Goal: Task Accomplishment & Management: Manage account settings

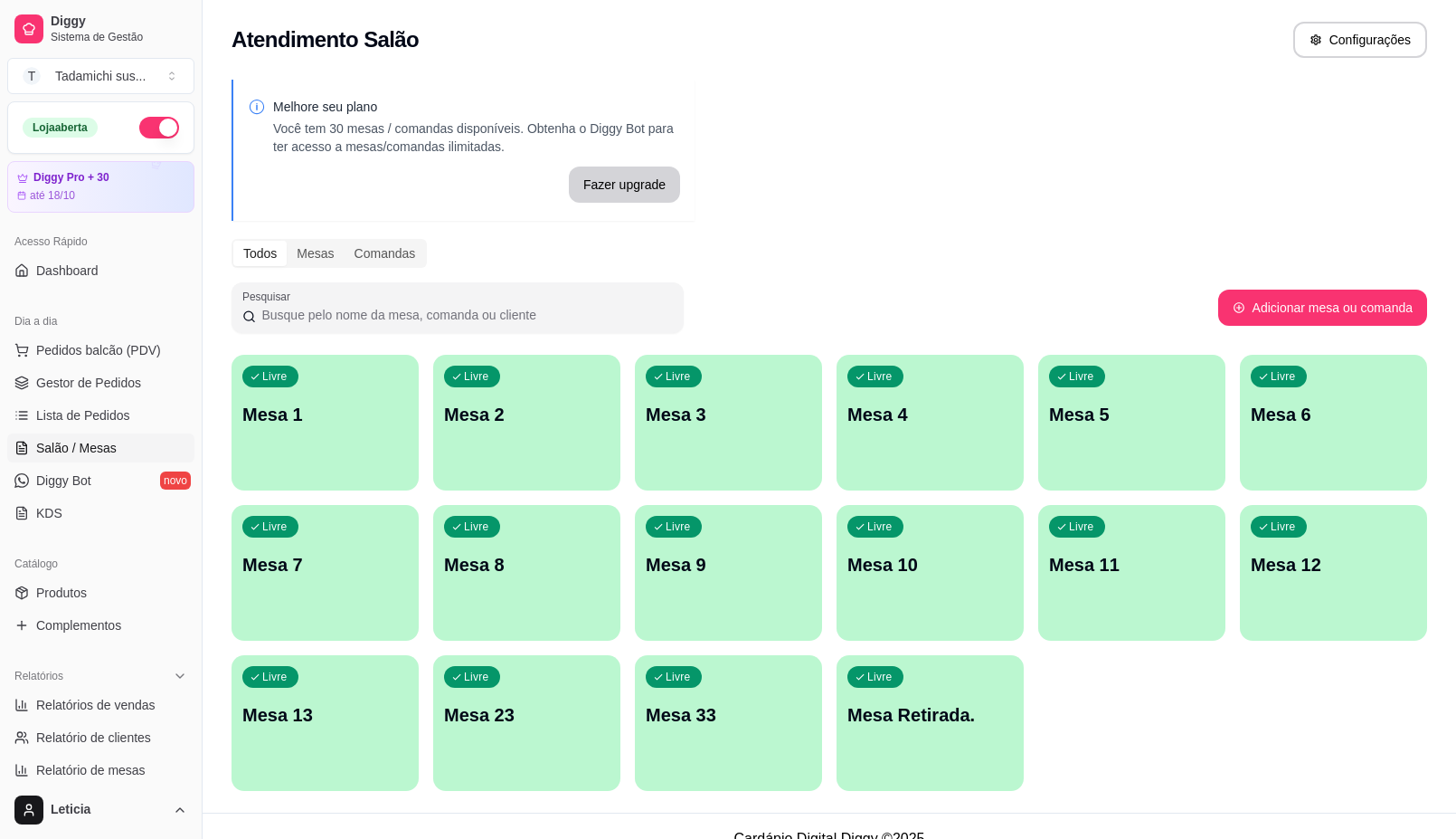
click at [952, 753] on div "Livre Mesa Retirada." at bounding box center [930, 711] width 188 height 114
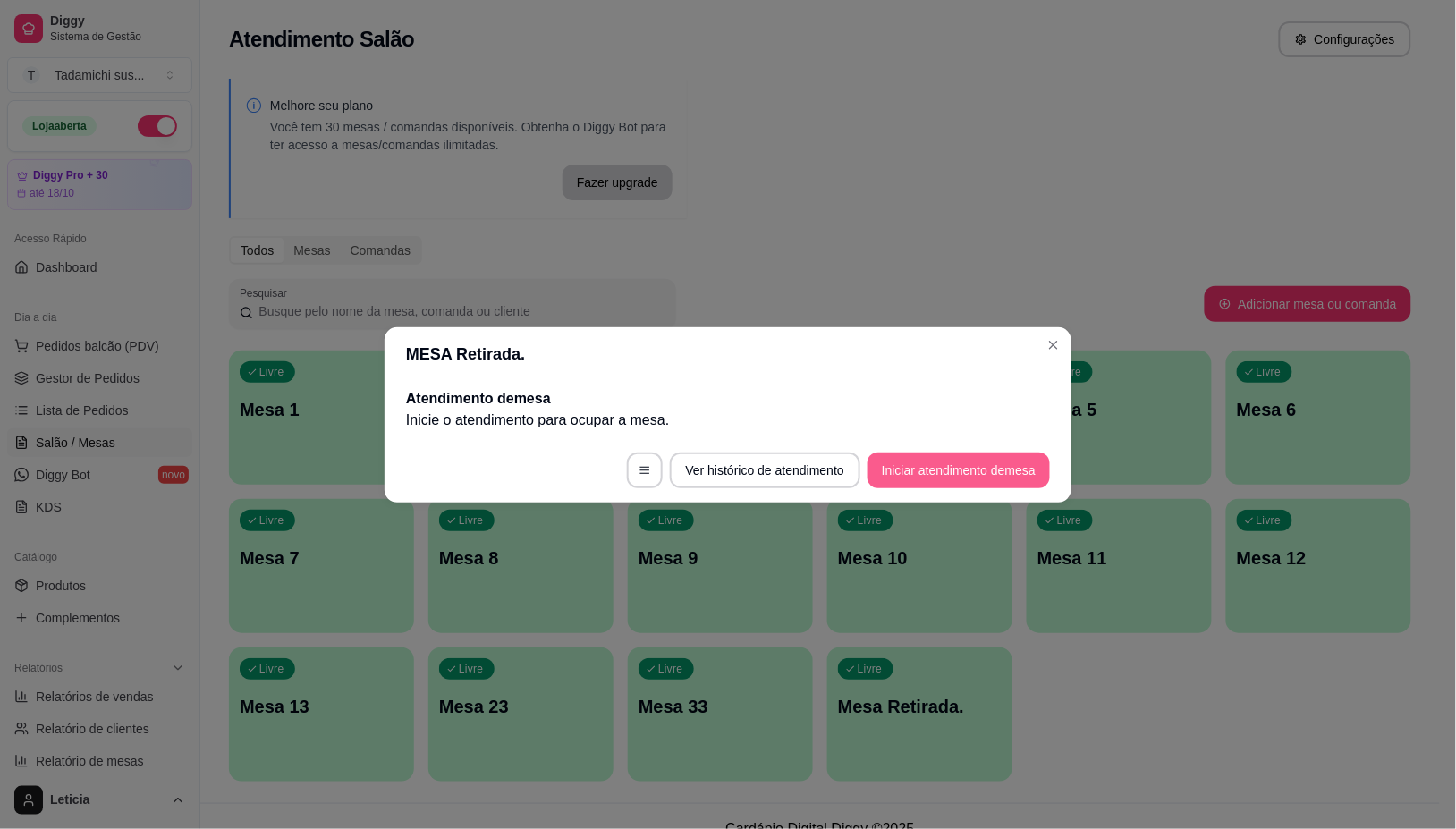
click at [976, 475] on button "Iniciar atendimento de mesa" at bounding box center [959, 469] width 183 height 36
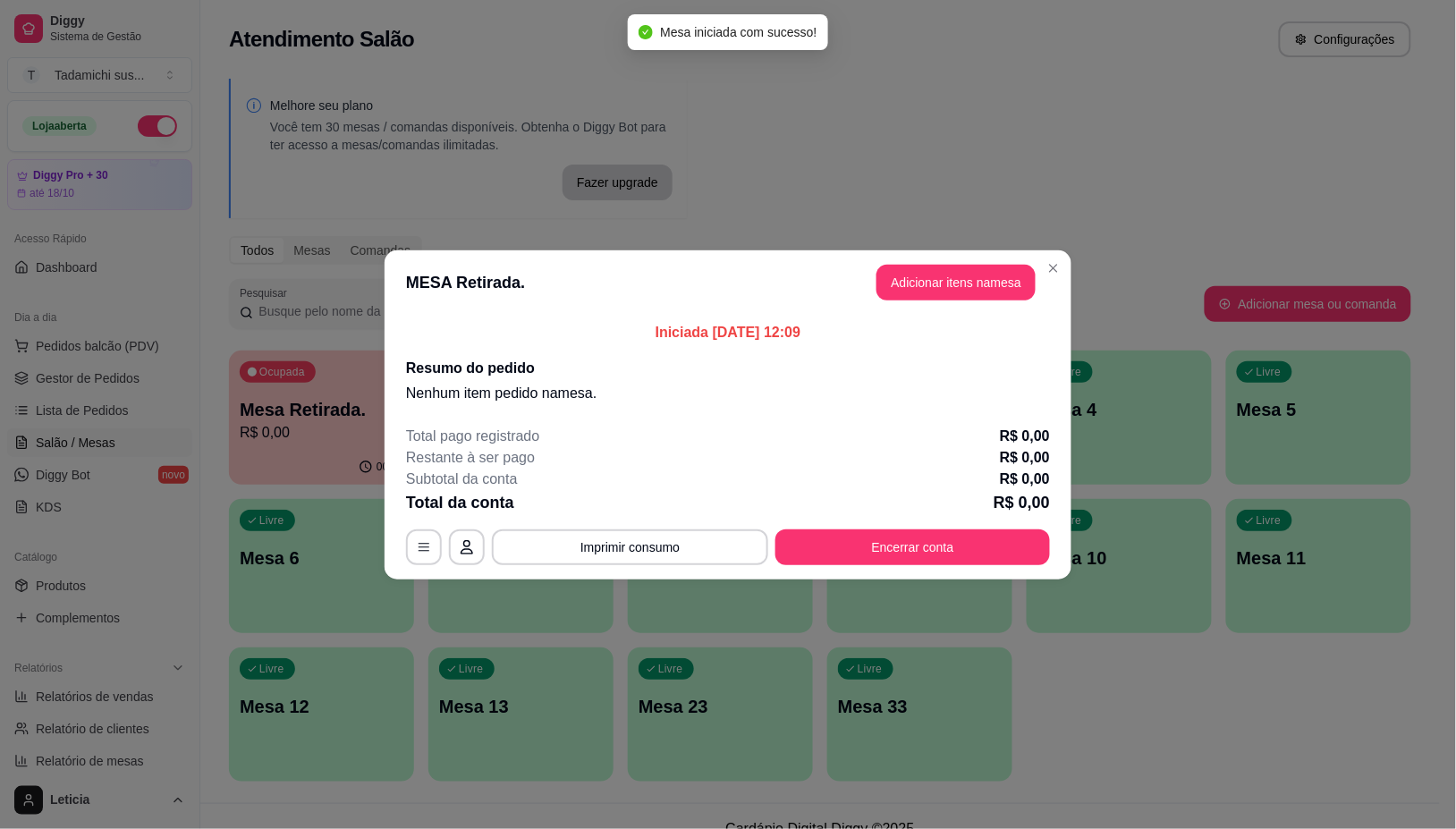
click at [979, 261] on header "MESA Retirada. Adicionar itens na mesa" at bounding box center [728, 282] width 687 height 64
click at [968, 282] on button "Adicionar itens na mesa" at bounding box center [955, 282] width 159 height 36
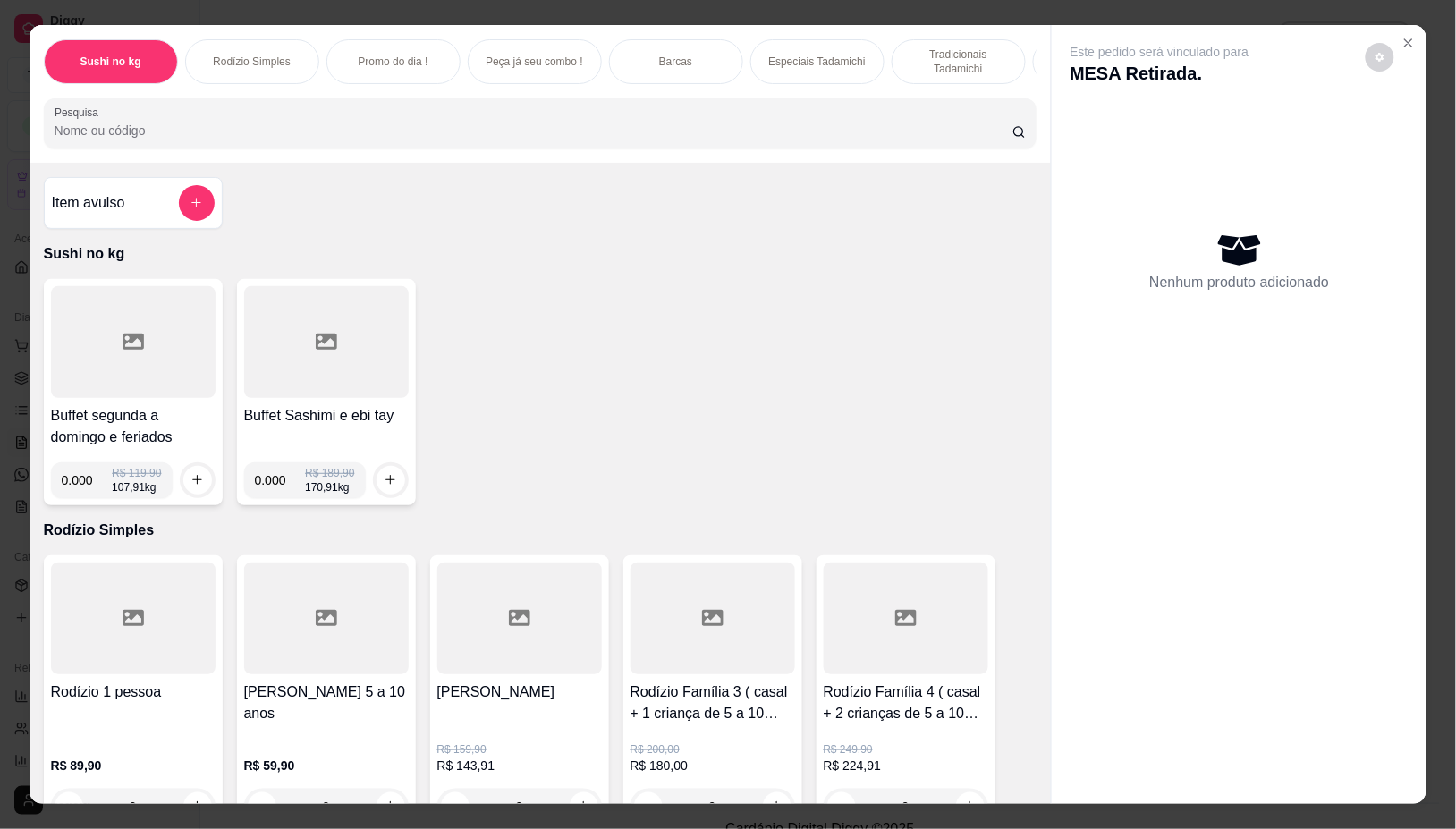
click at [156, 361] on div at bounding box center [133, 341] width 164 height 111
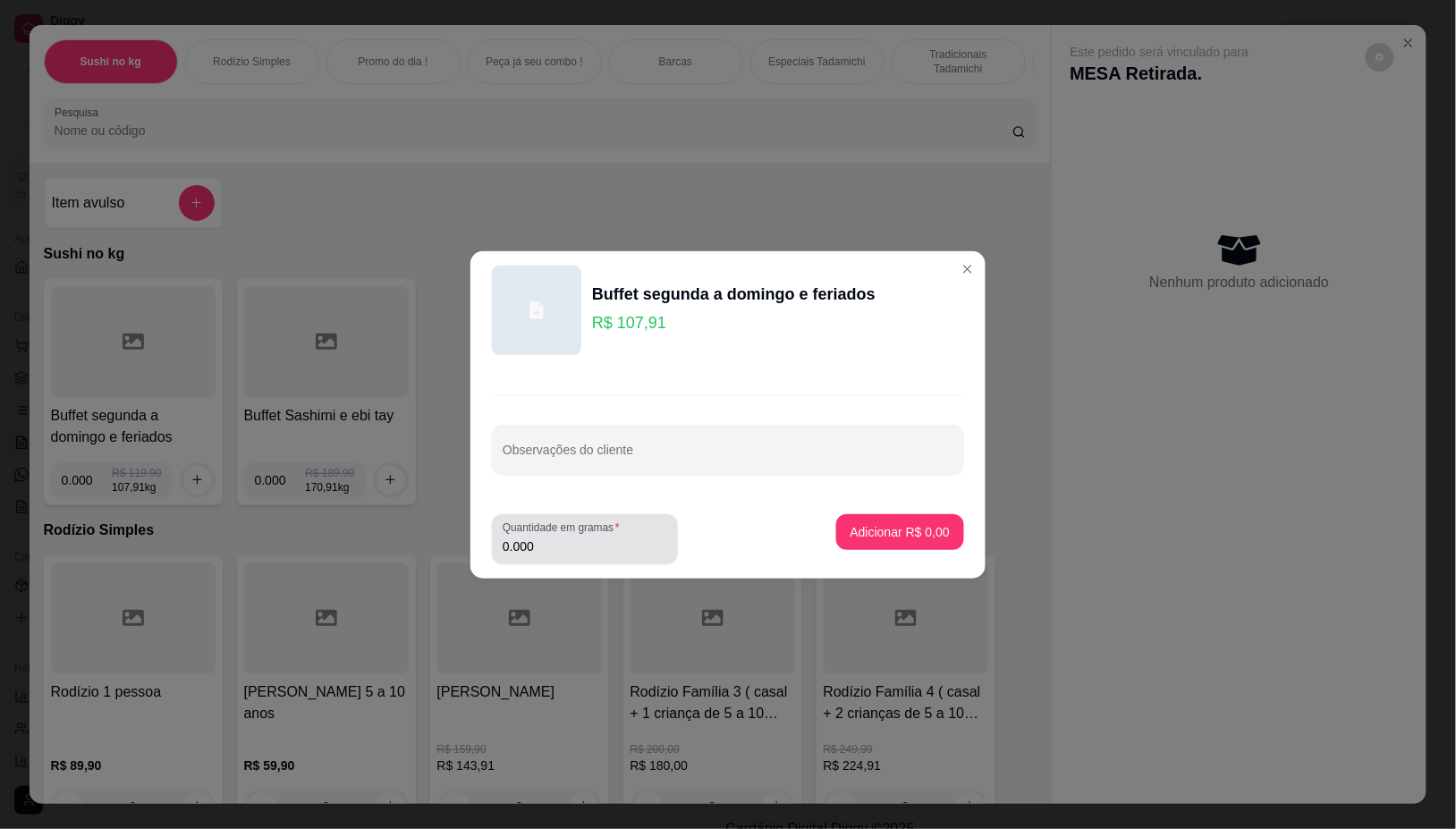
click at [608, 560] on div "Quantidade em gramas 0.000" at bounding box center [585, 539] width 186 height 50
type input "0.416"
click at [870, 531] on p "Adicionar R$ 44,89" at bounding box center [897, 531] width 104 height 17
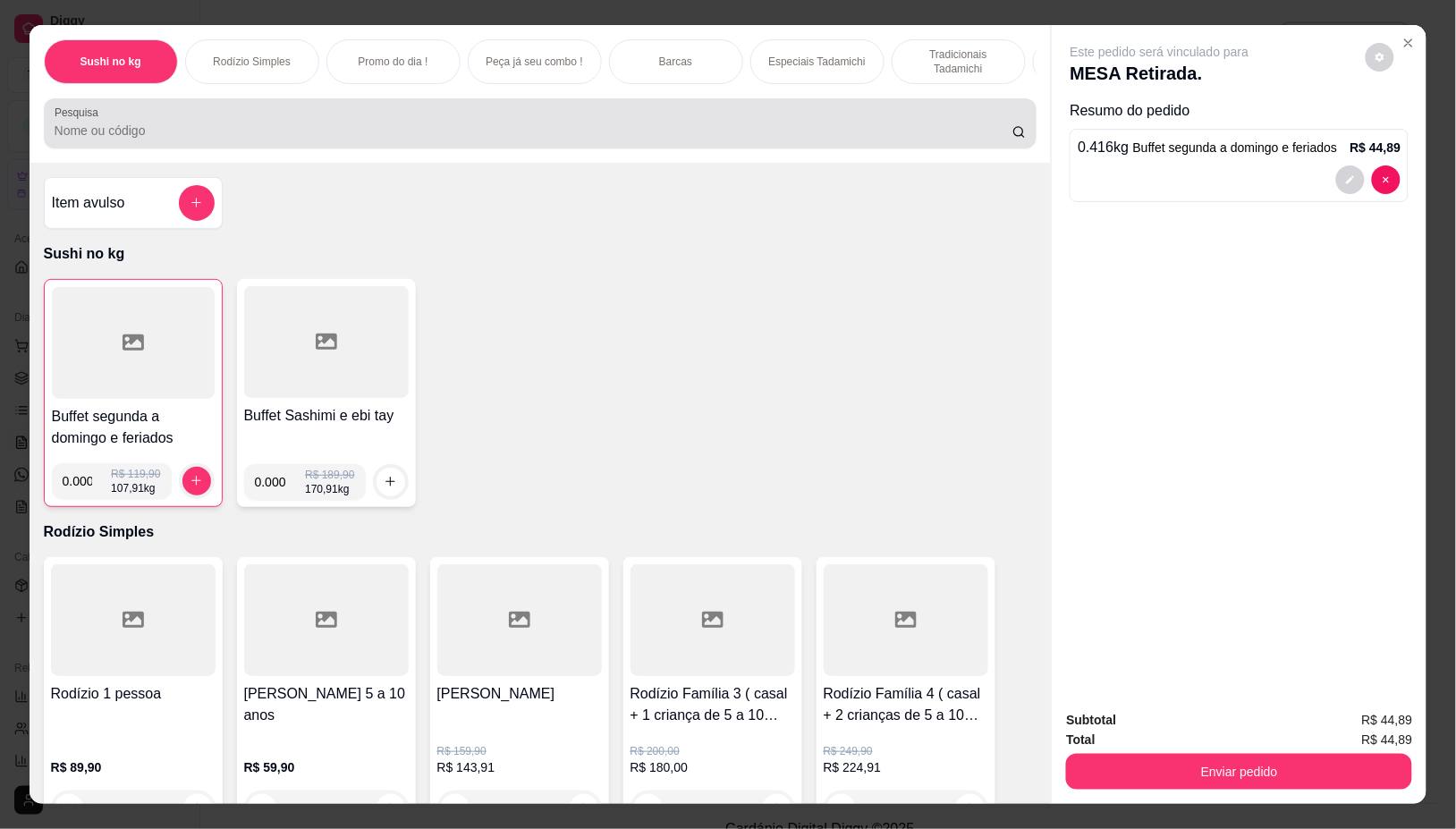
click at [731, 134] on input "Pesquisa" at bounding box center [533, 131] width 957 height 18
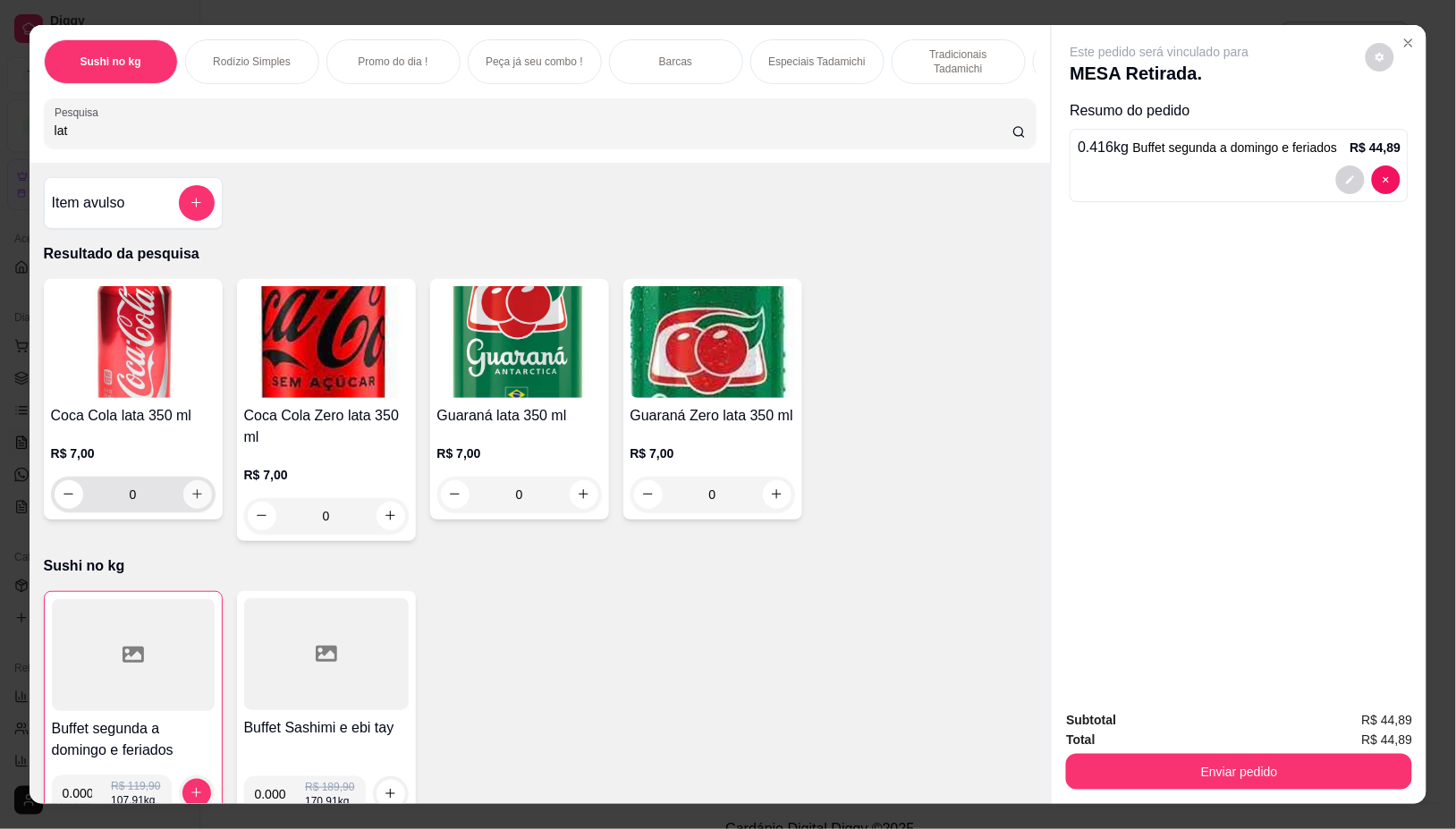
type input "lat"
click at [191, 500] on icon "increase-product-quantity" at bounding box center [197, 494] width 14 height 14
type input "1"
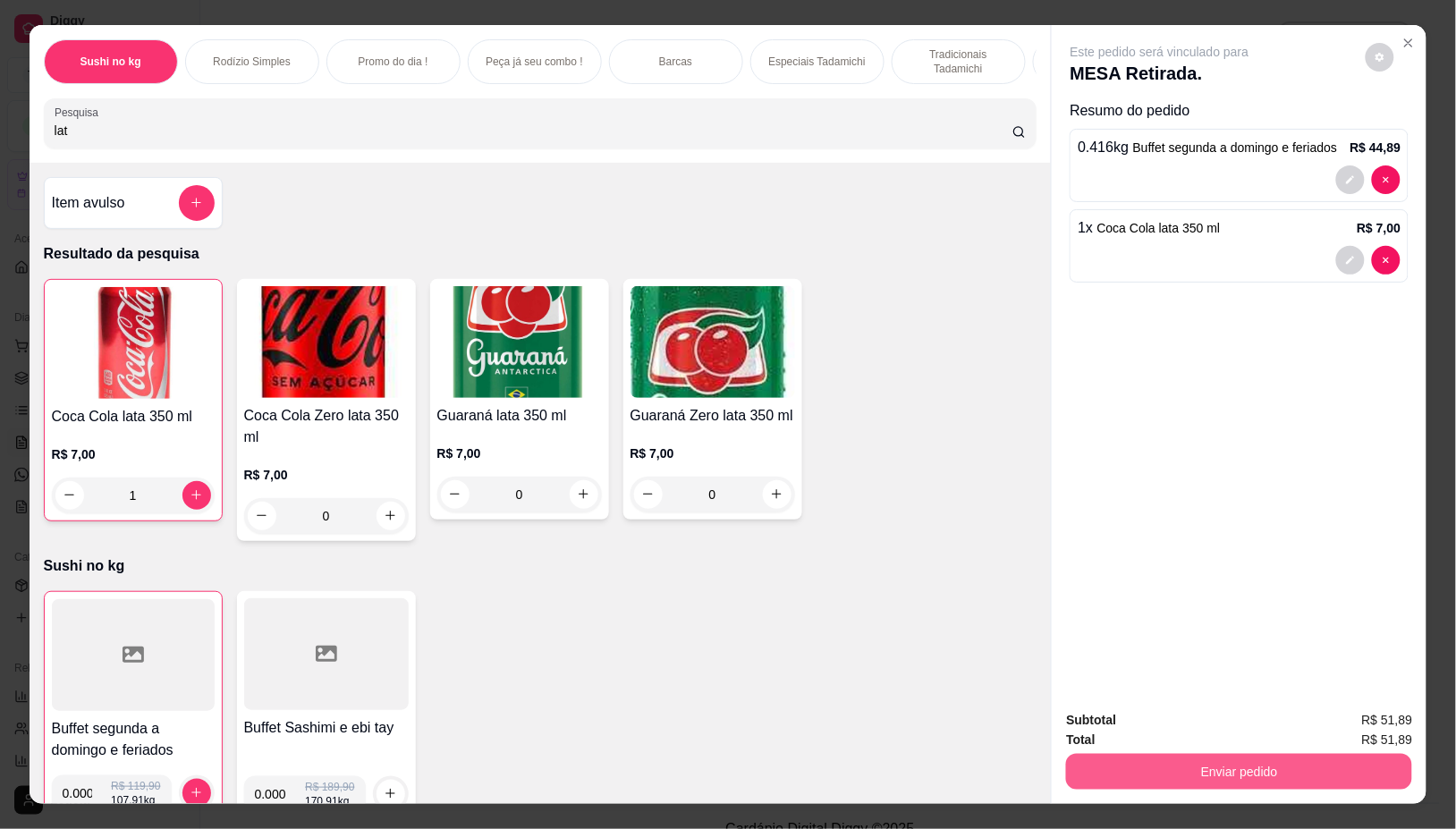
click at [1180, 755] on button "Enviar pedido" at bounding box center [1239, 771] width 346 height 36
click at [1194, 719] on button "Não registrar e enviar pedido" at bounding box center [1179, 719] width 186 height 34
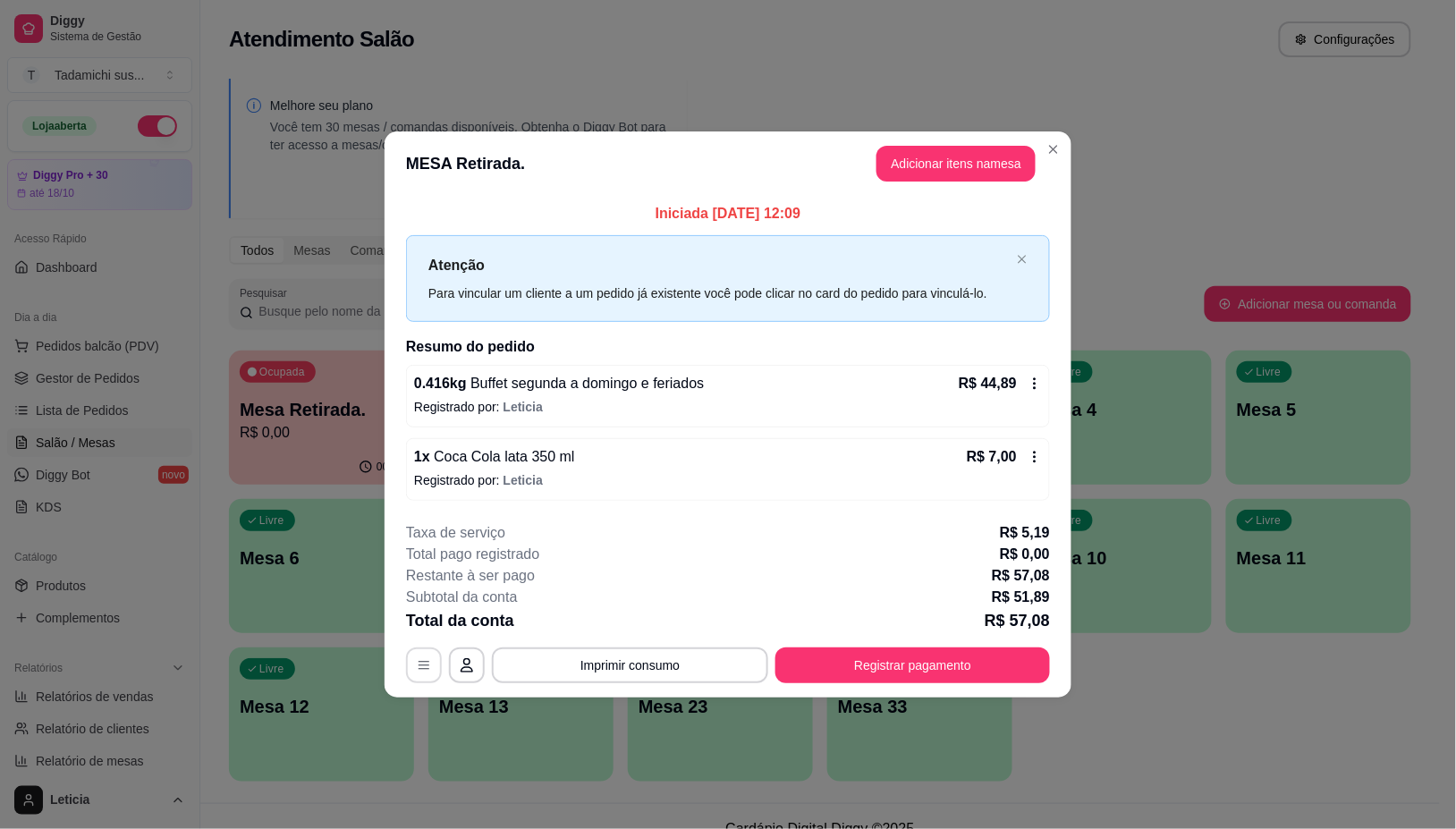
click at [418, 675] on button "button" at bounding box center [423, 665] width 36 height 36
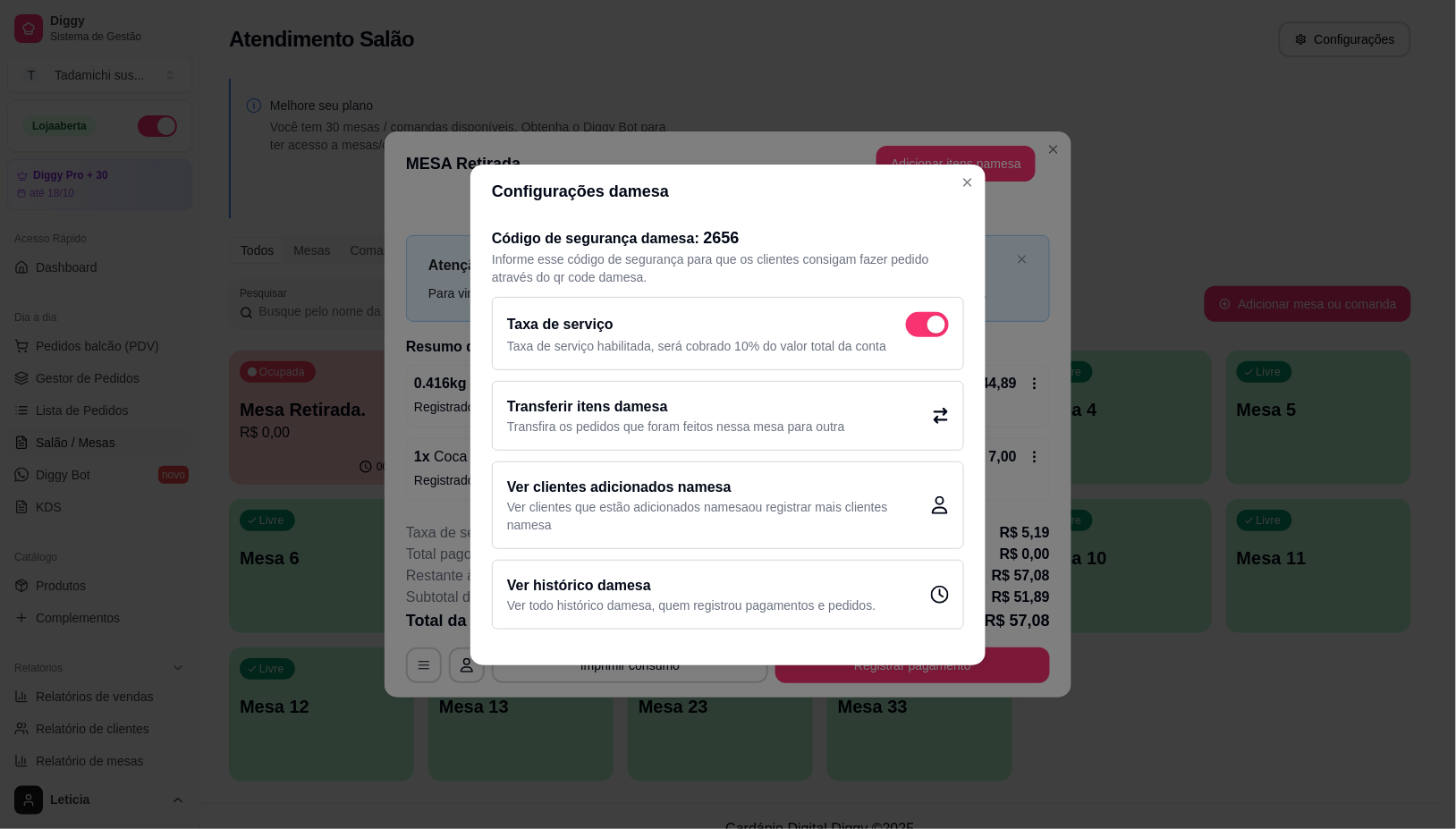
click at [927, 338] on p "Taxa de serviço habilitada, será cobrado 10% do valor total da conta" at bounding box center [728, 346] width 442 height 18
checkbox input "false"
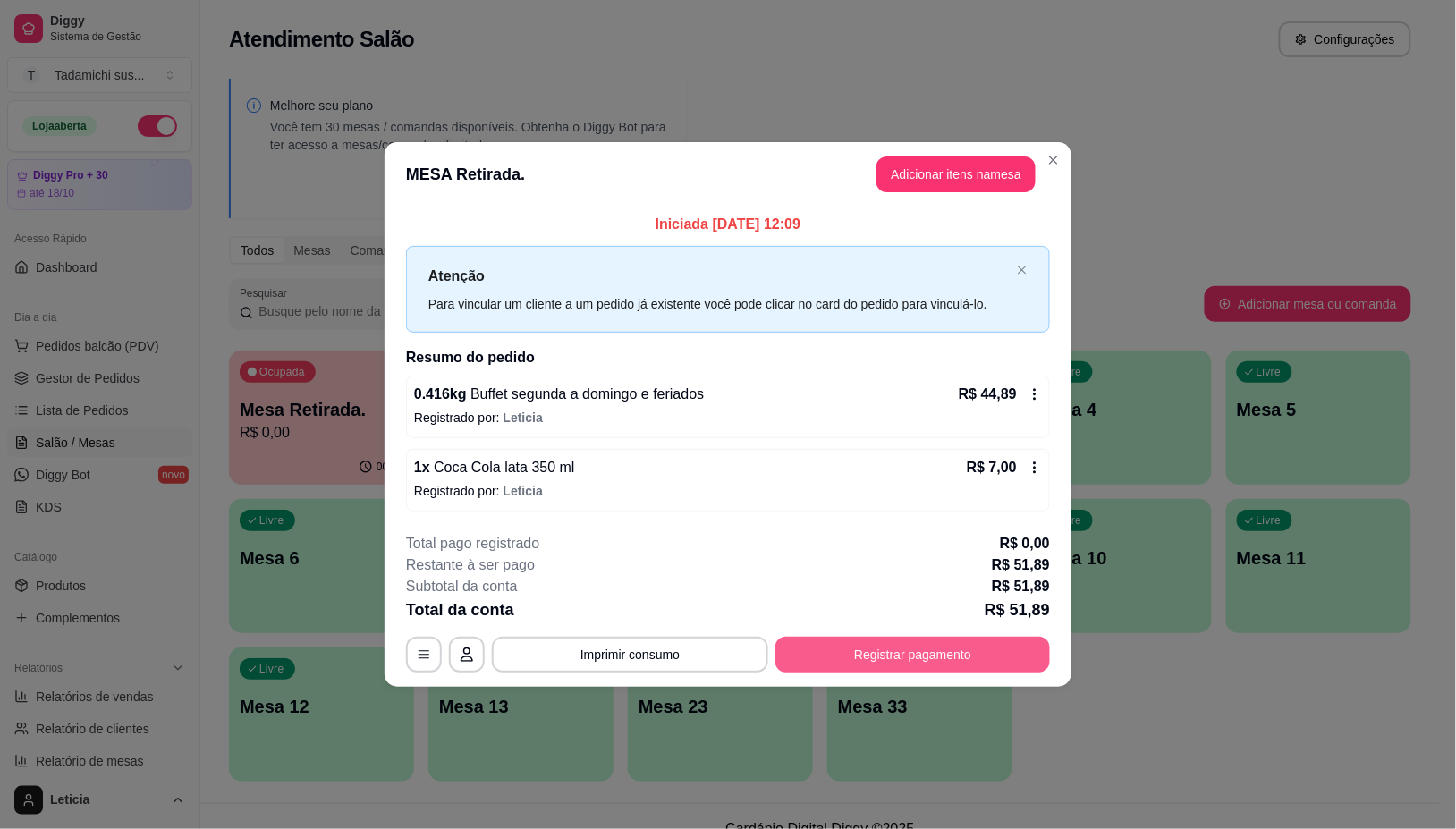
click at [914, 659] on button "Registrar pagamento" at bounding box center [913, 654] width 275 height 36
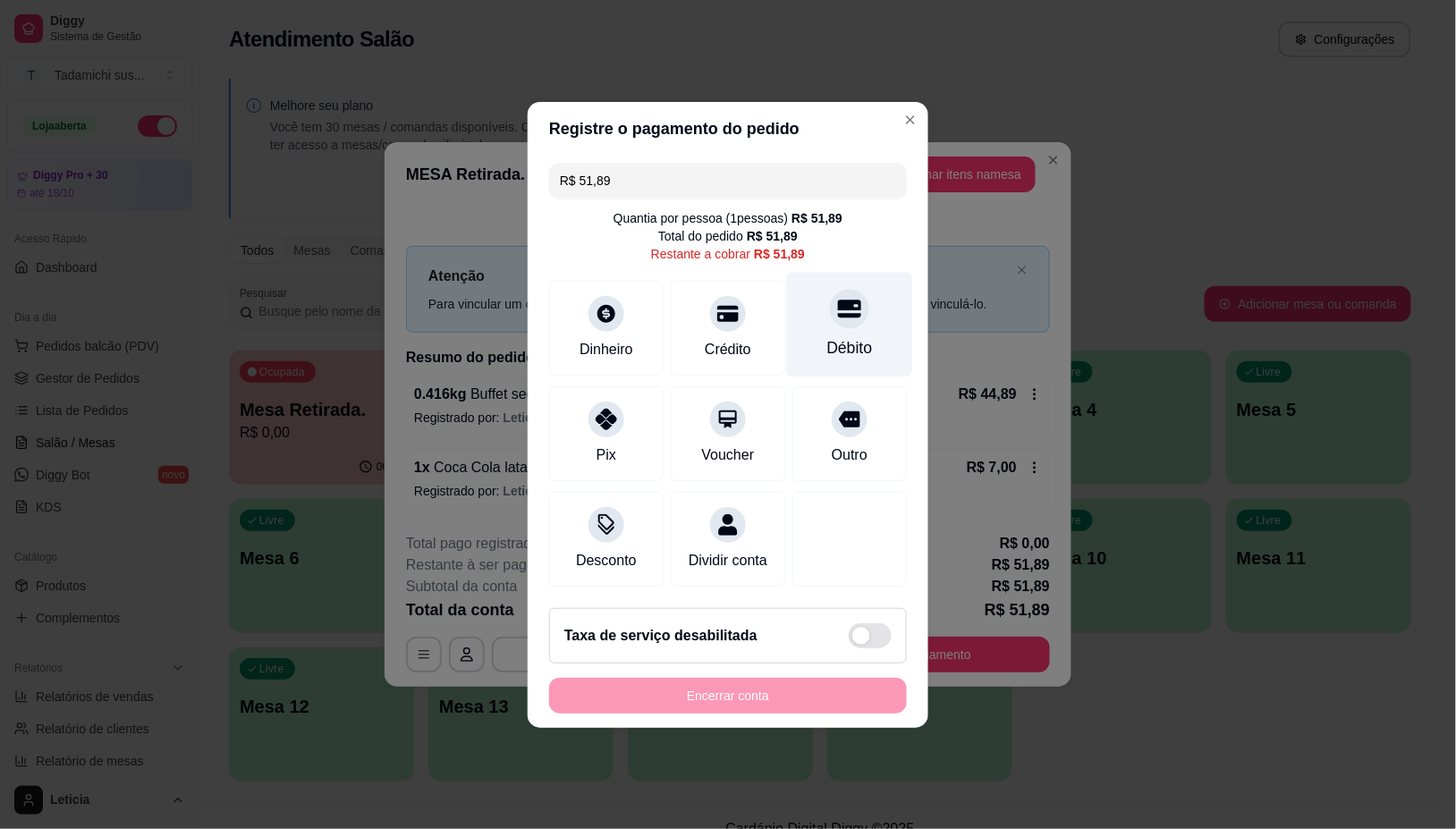
drag, startPoint x: 848, startPoint y: 326, endPoint x: 860, endPoint y: 362, distance: 37.9
click at [850, 336] on div "Débito" at bounding box center [850, 347] width 46 height 23
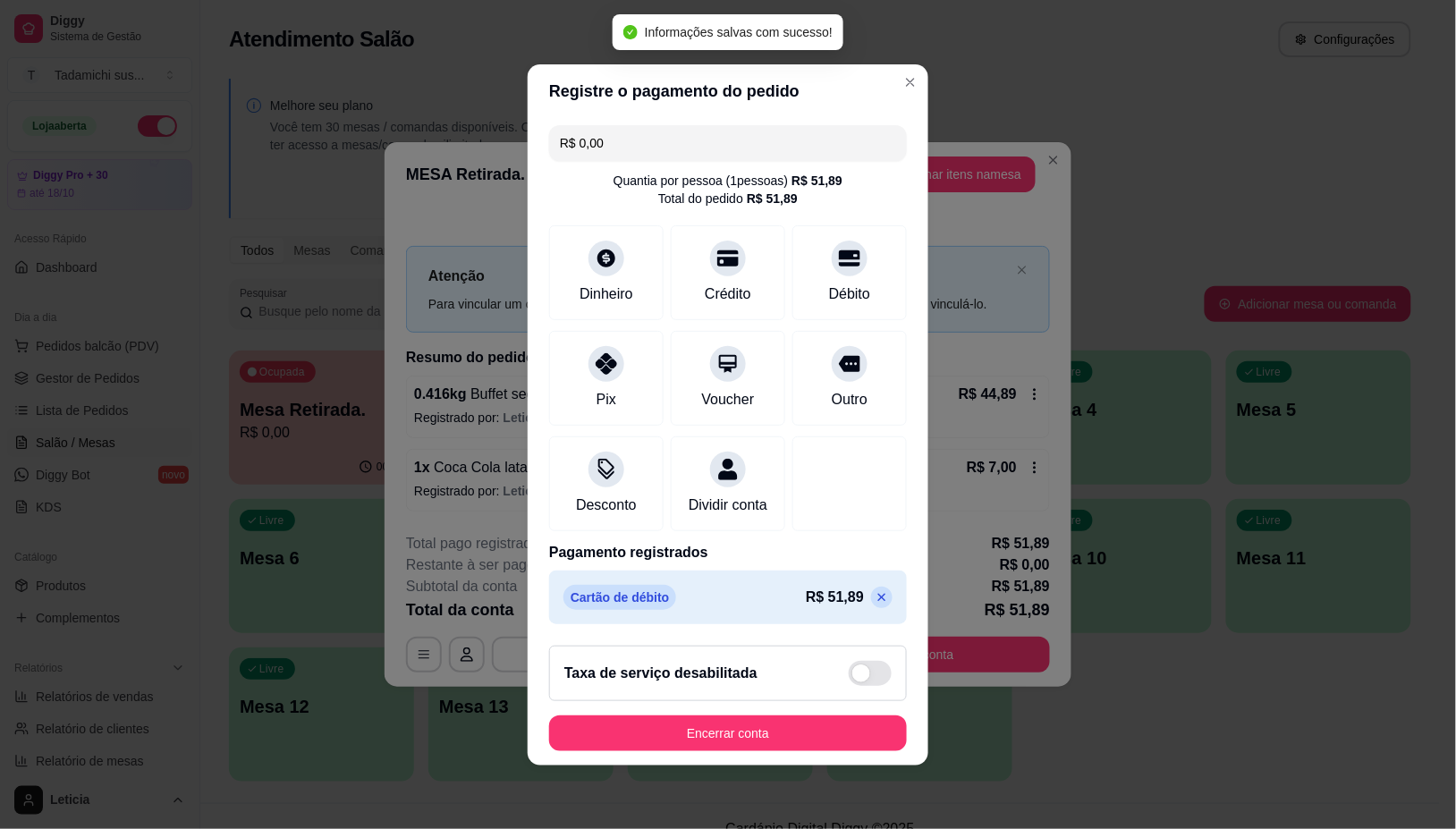
type input "R$ 0,00"
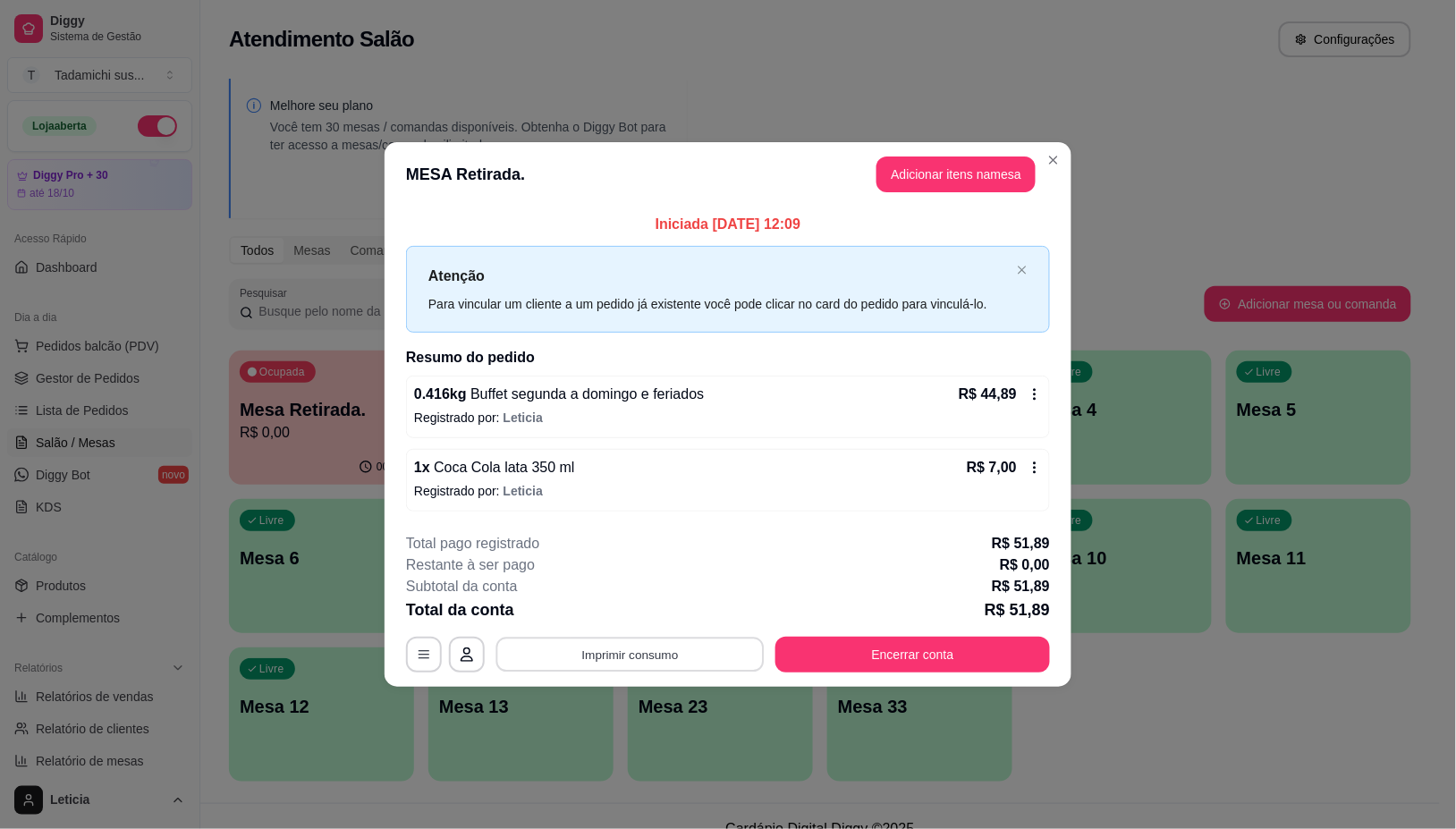
click at [701, 644] on button "Imprimir consumo" at bounding box center [630, 655] width 269 height 35
click at [677, 577] on button "IMPRESSORA HAYOM" at bounding box center [636, 578] width 138 height 28
click at [887, 656] on button "Encerrar conta" at bounding box center [913, 655] width 267 height 35
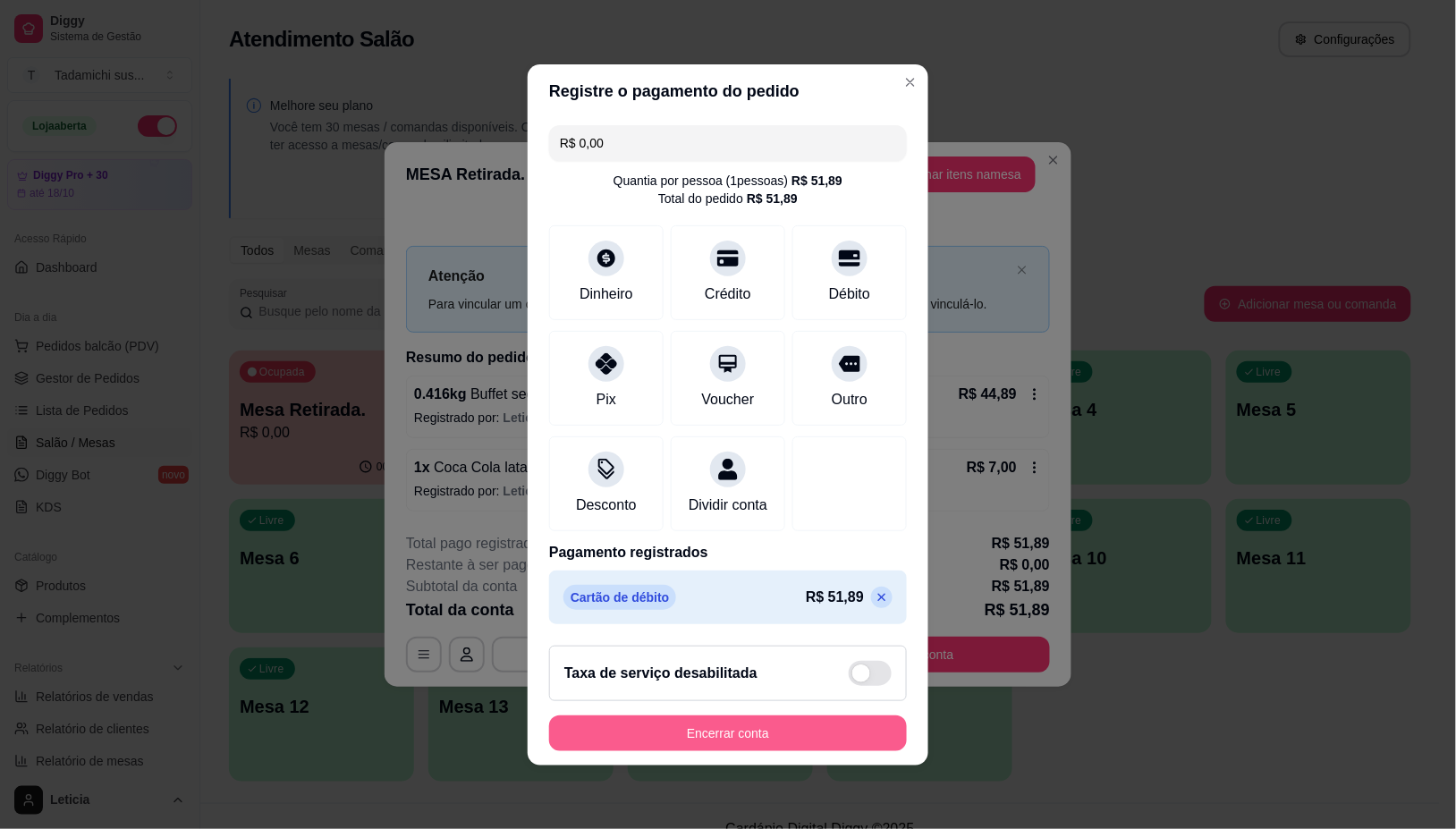
click at [800, 736] on button "Encerrar conta" at bounding box center [728, 732] width 358 height 36
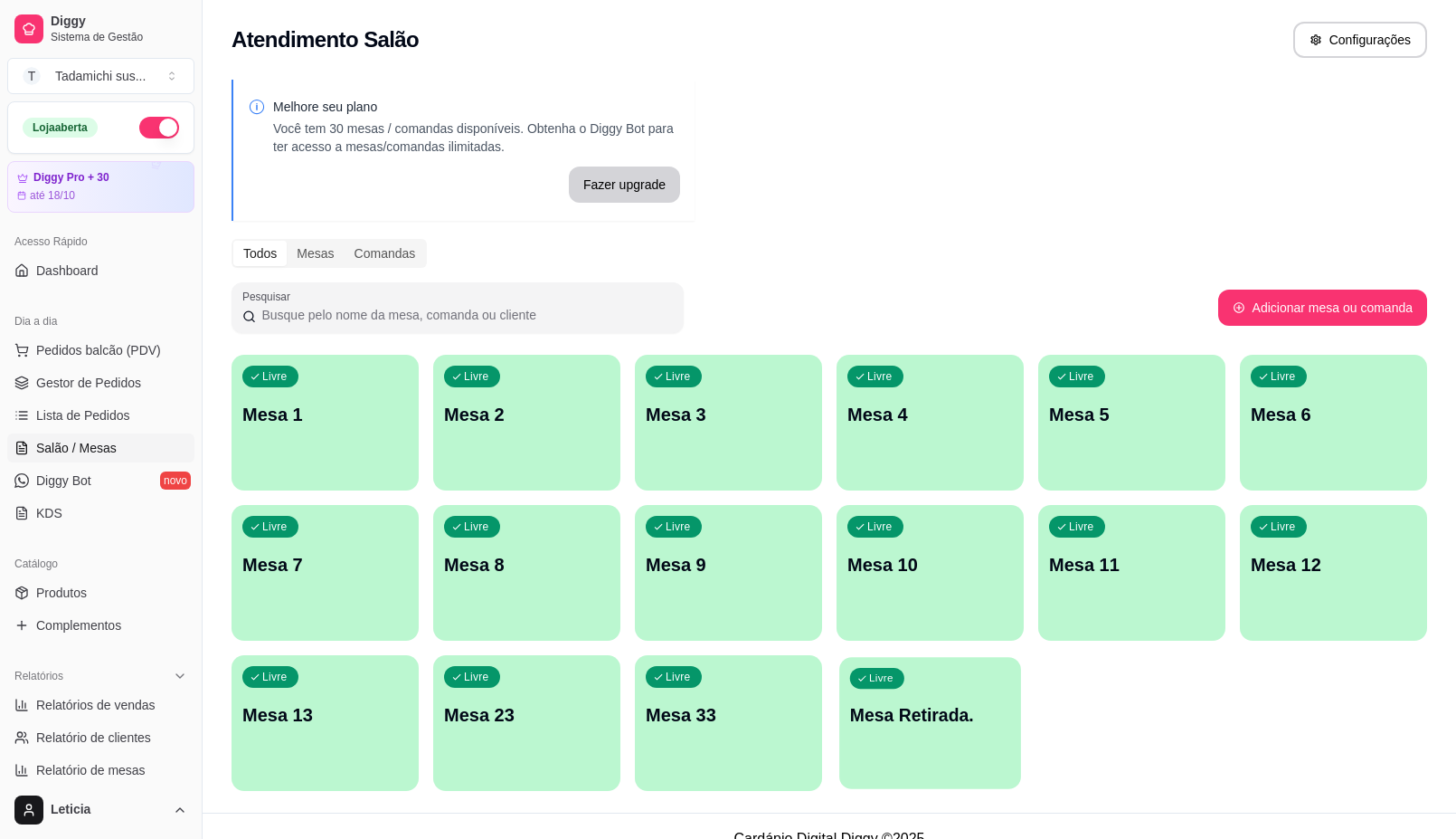
click at [910, 744] on div "Livre Mesa Retirada." at bounding box center [930, 711] width 182 height 110
click at [911, 743] on div "Livre Mesa Retirada." at bounding box center [930, 711] width 188 height 114
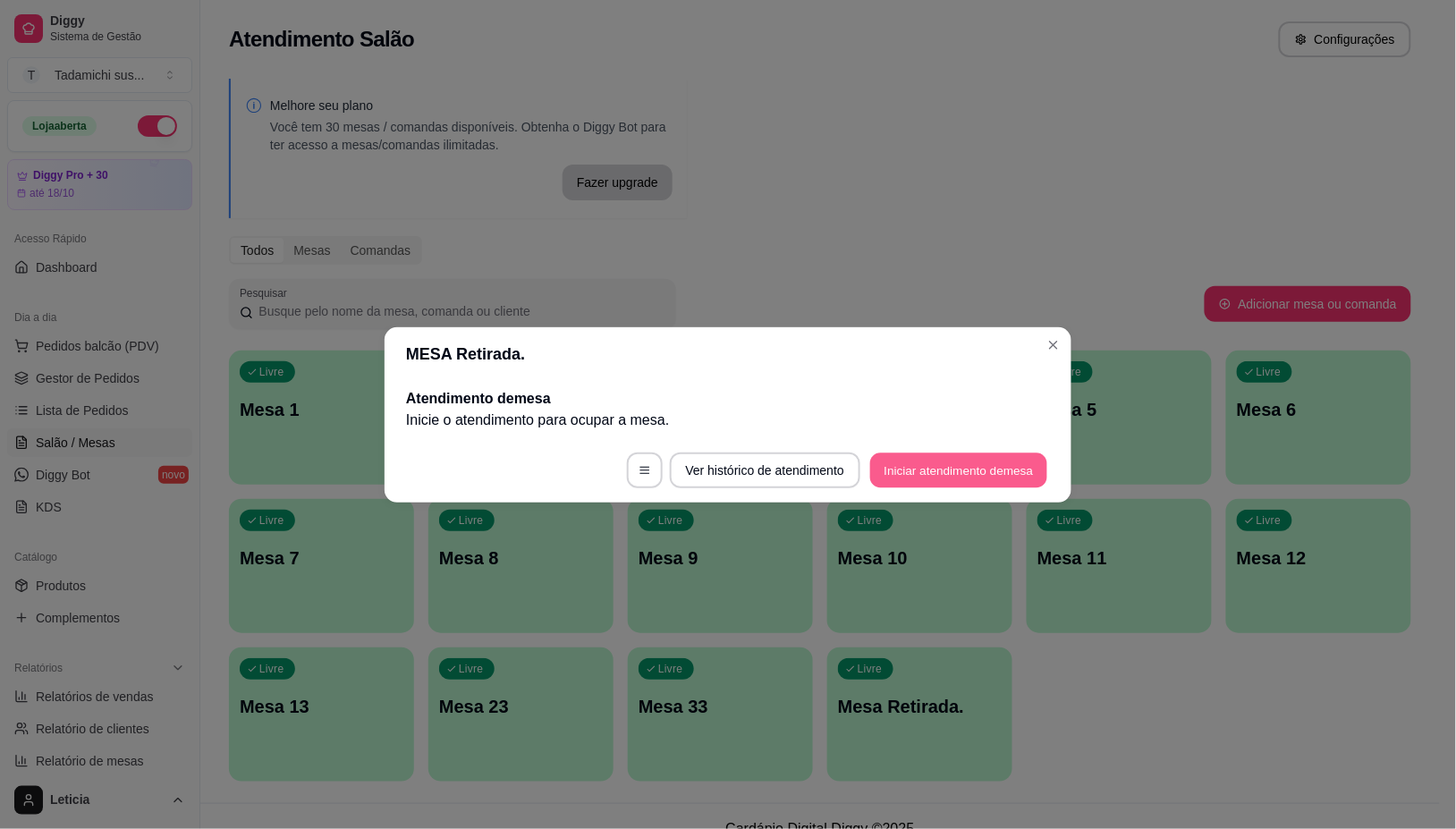
click at [975, 470] on button "Iniciar atendimento de mesa" at bounding box center [959, 469] width 177 height 35
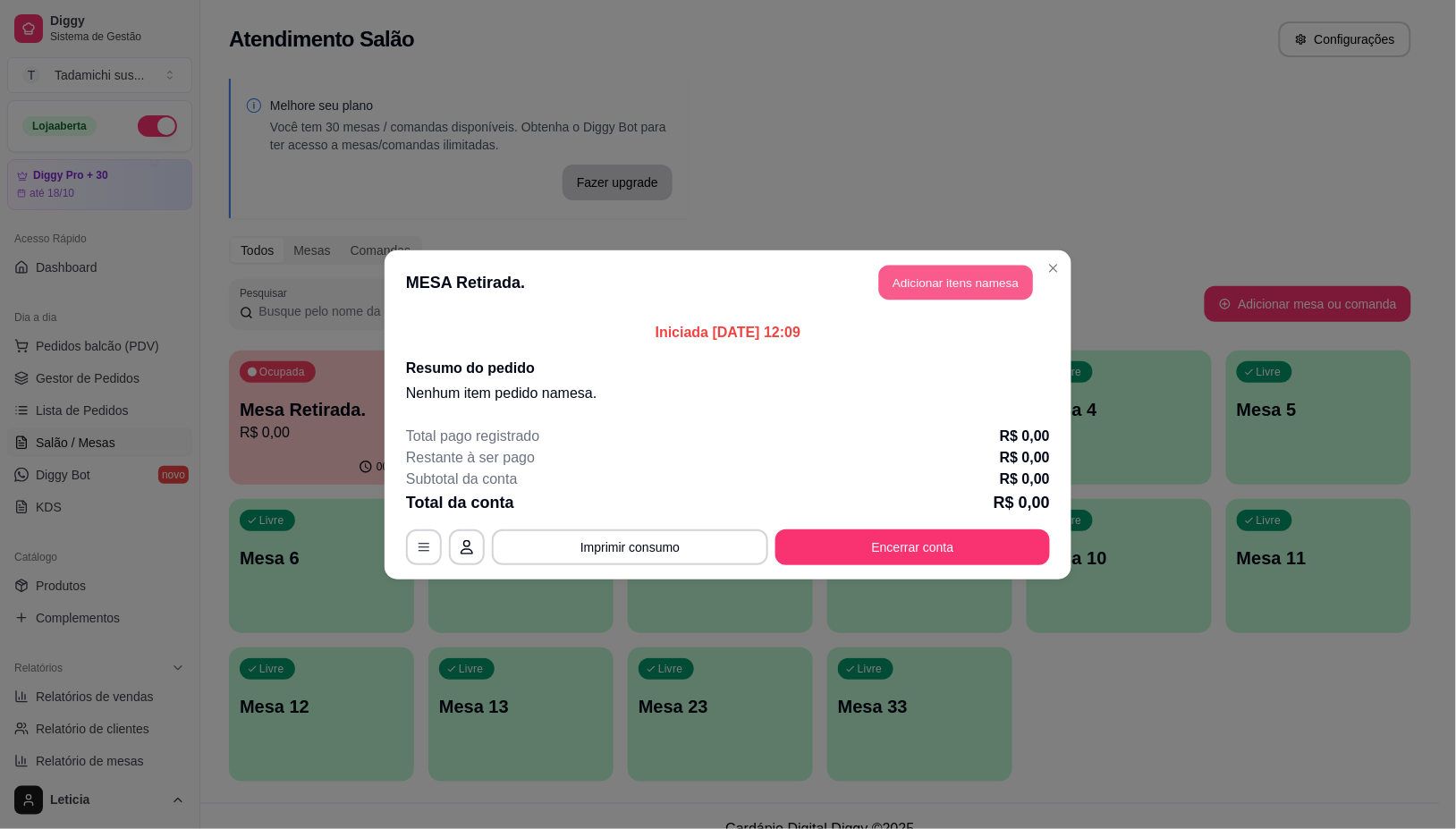
click at [948, 276] on button "Adicionar itens na mesa" at bounding box center [955, 282] width 153 height 35
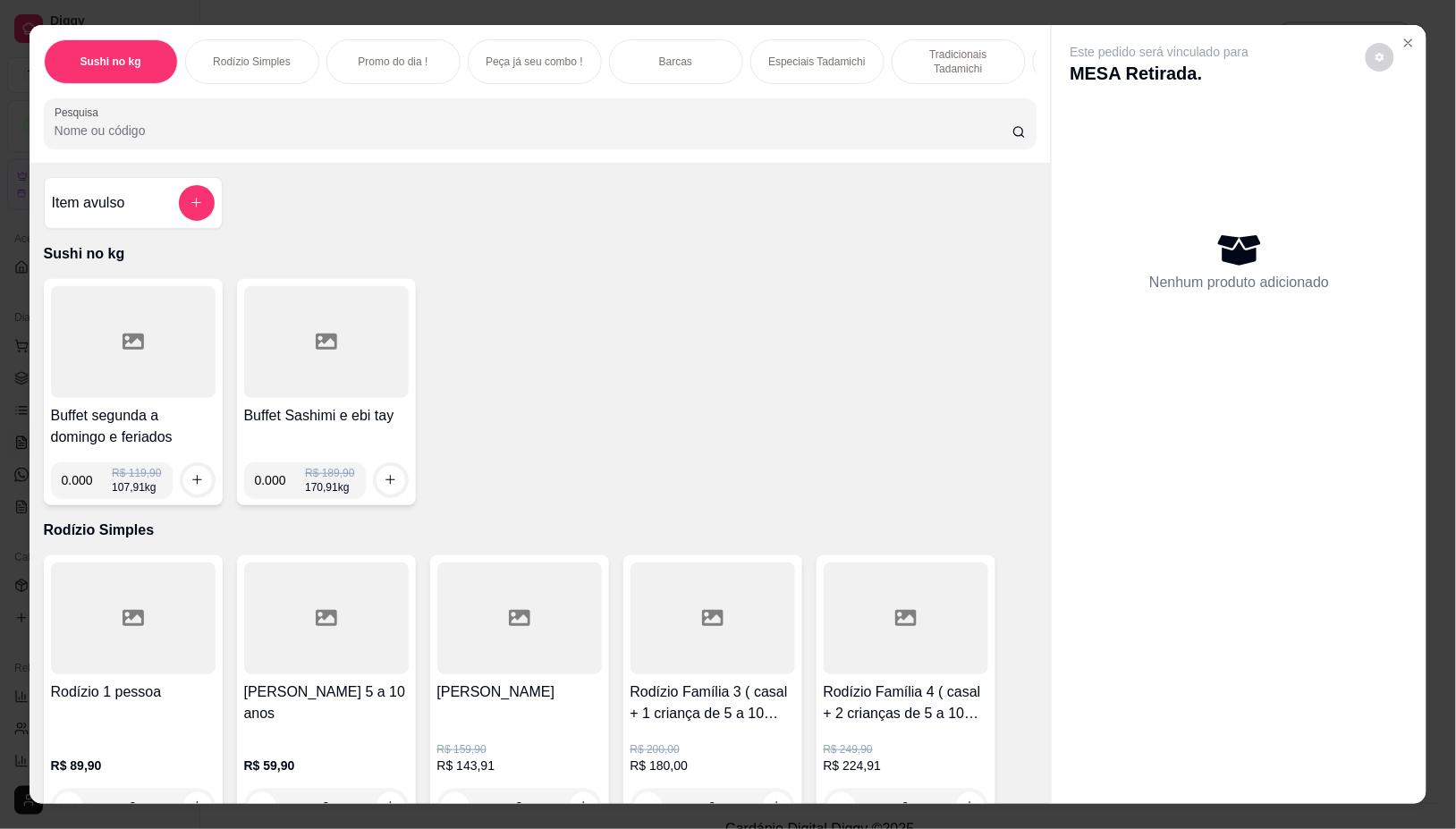
click at [55, 361] on div at bounding box center [133, 341] width 164 height 111
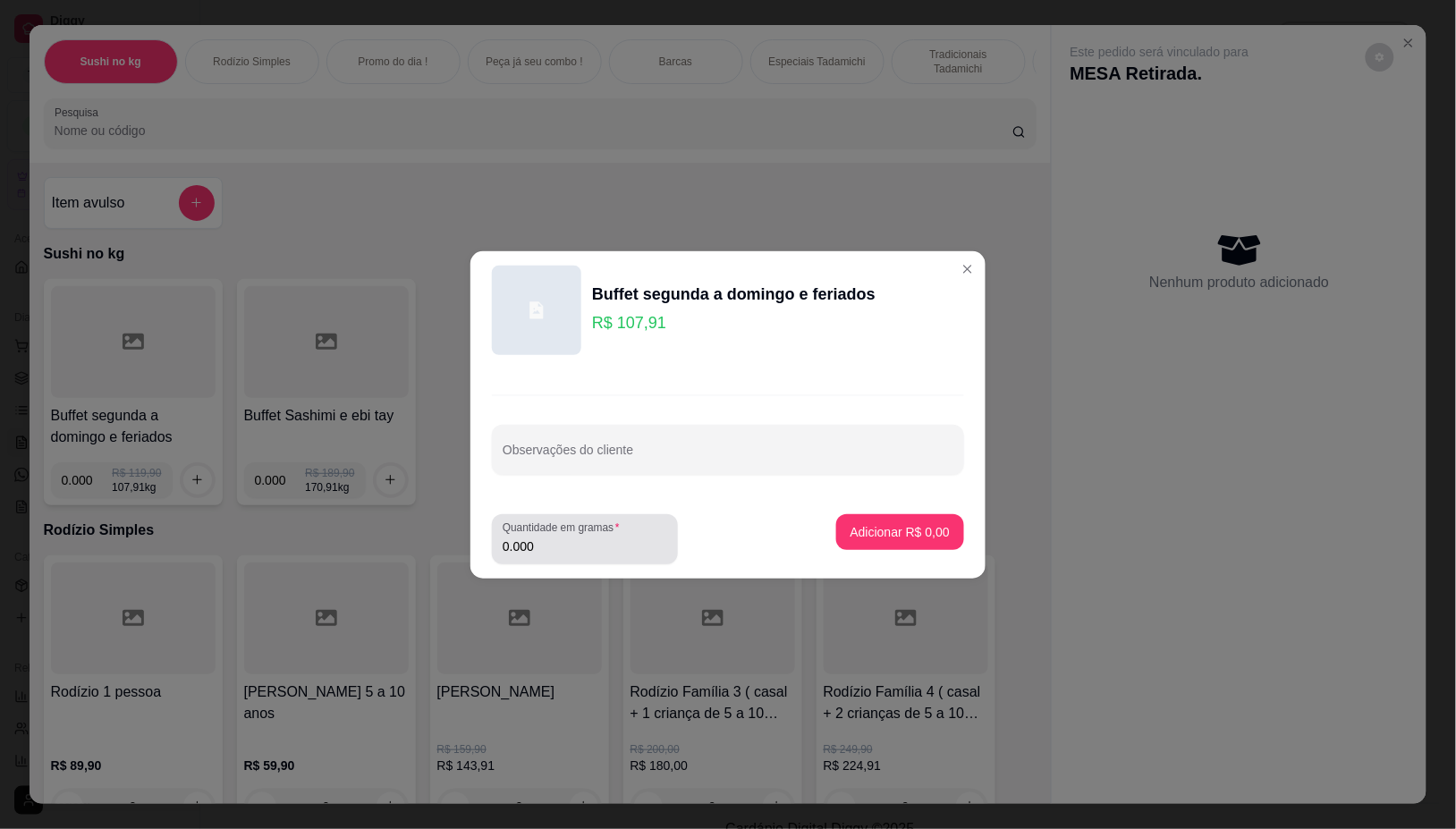
click at [624, 539] on input "0.000" at bounding box center [585, 546] width 164 height 18
type input "0.576"
click at [896, 537] on p "Adicionar R$ 62,16" at bounding box center [896, 532] width 106 height 18
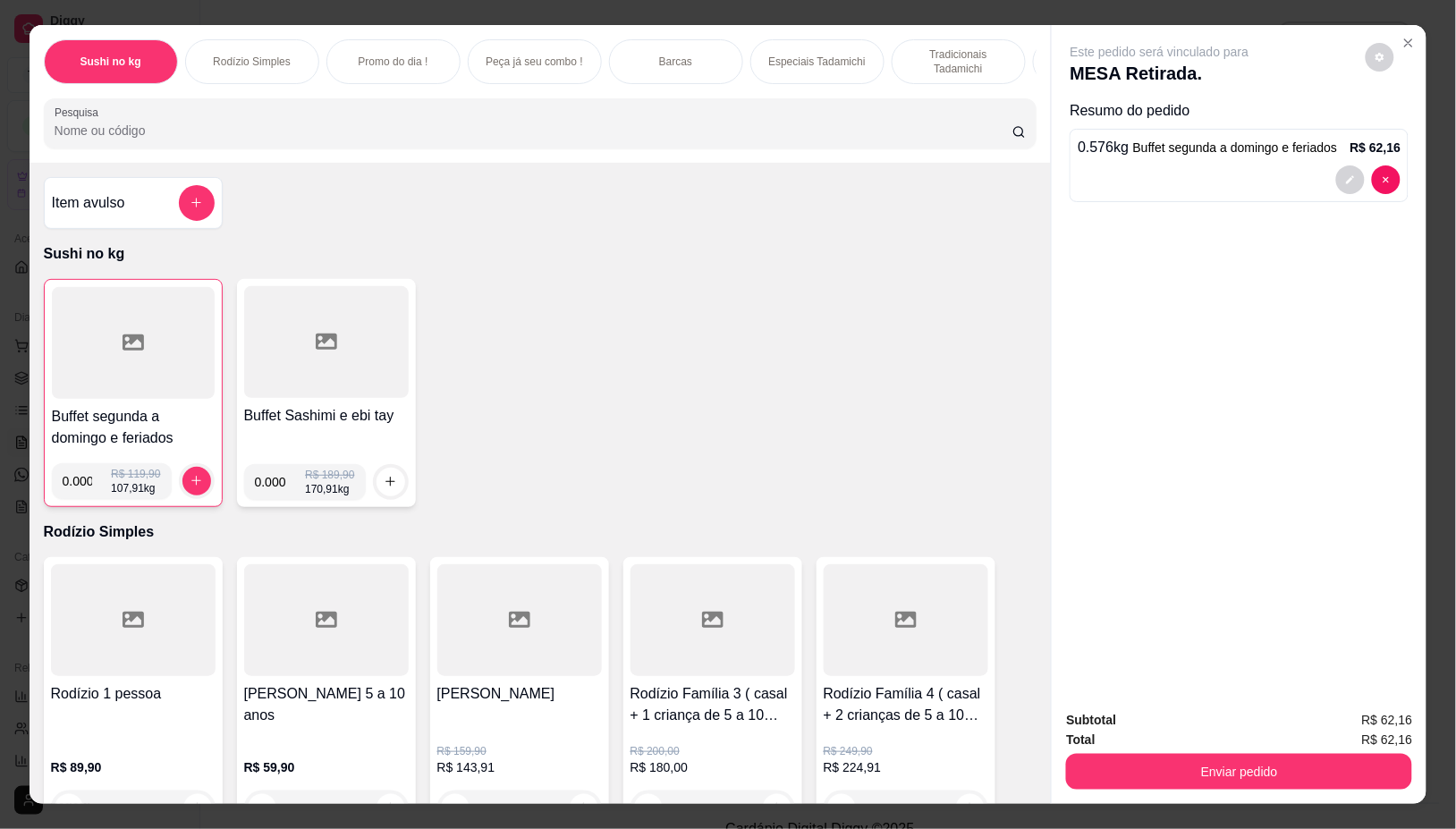
click at [576, 140] on input "Pesquisa" at bounding box center [533, 131] width 957 height 18
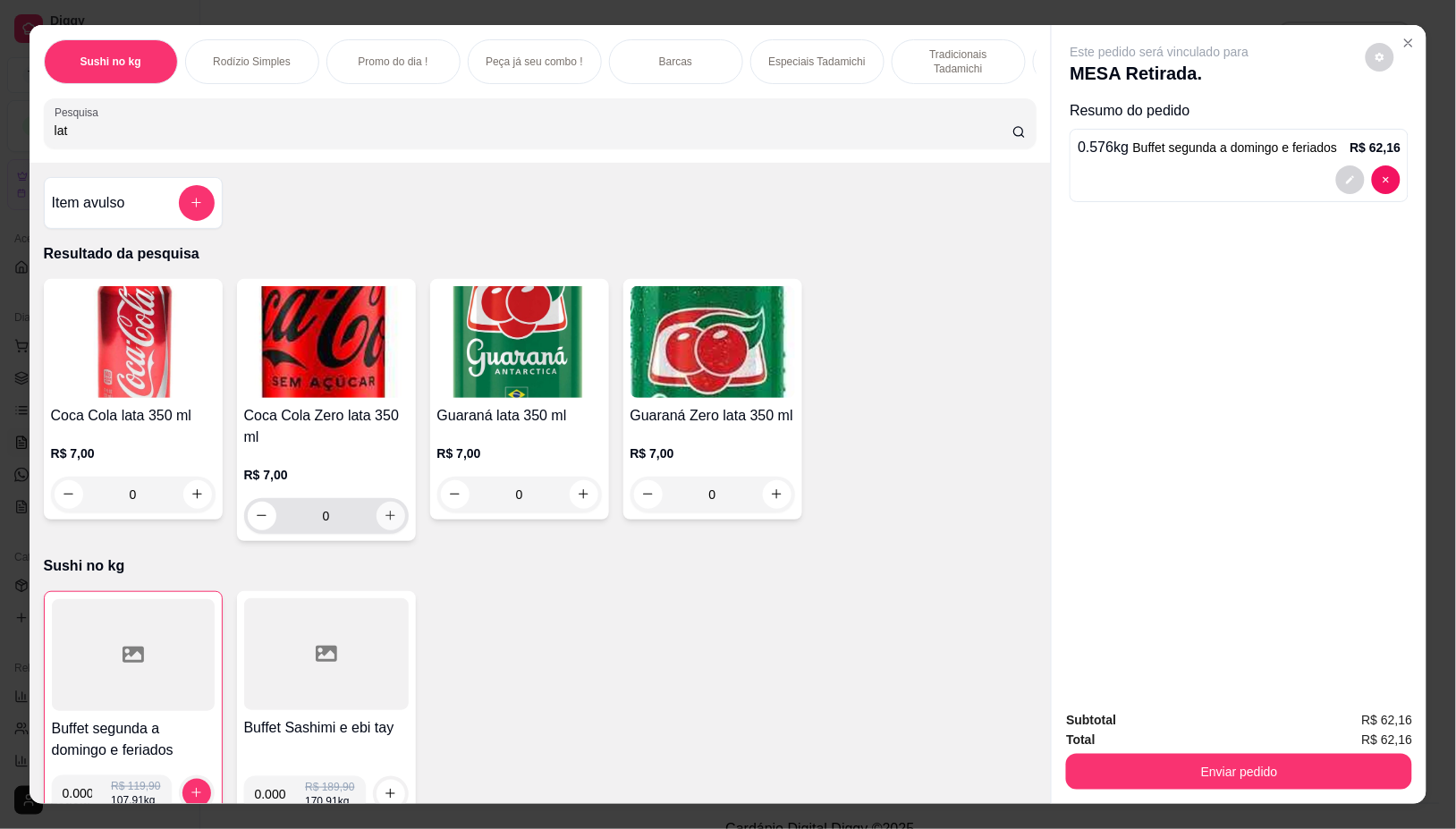
type input "lat"
click at [385, 516] on button "increase-product-quantity" at bounding box center [390, 515] width 28 height 28
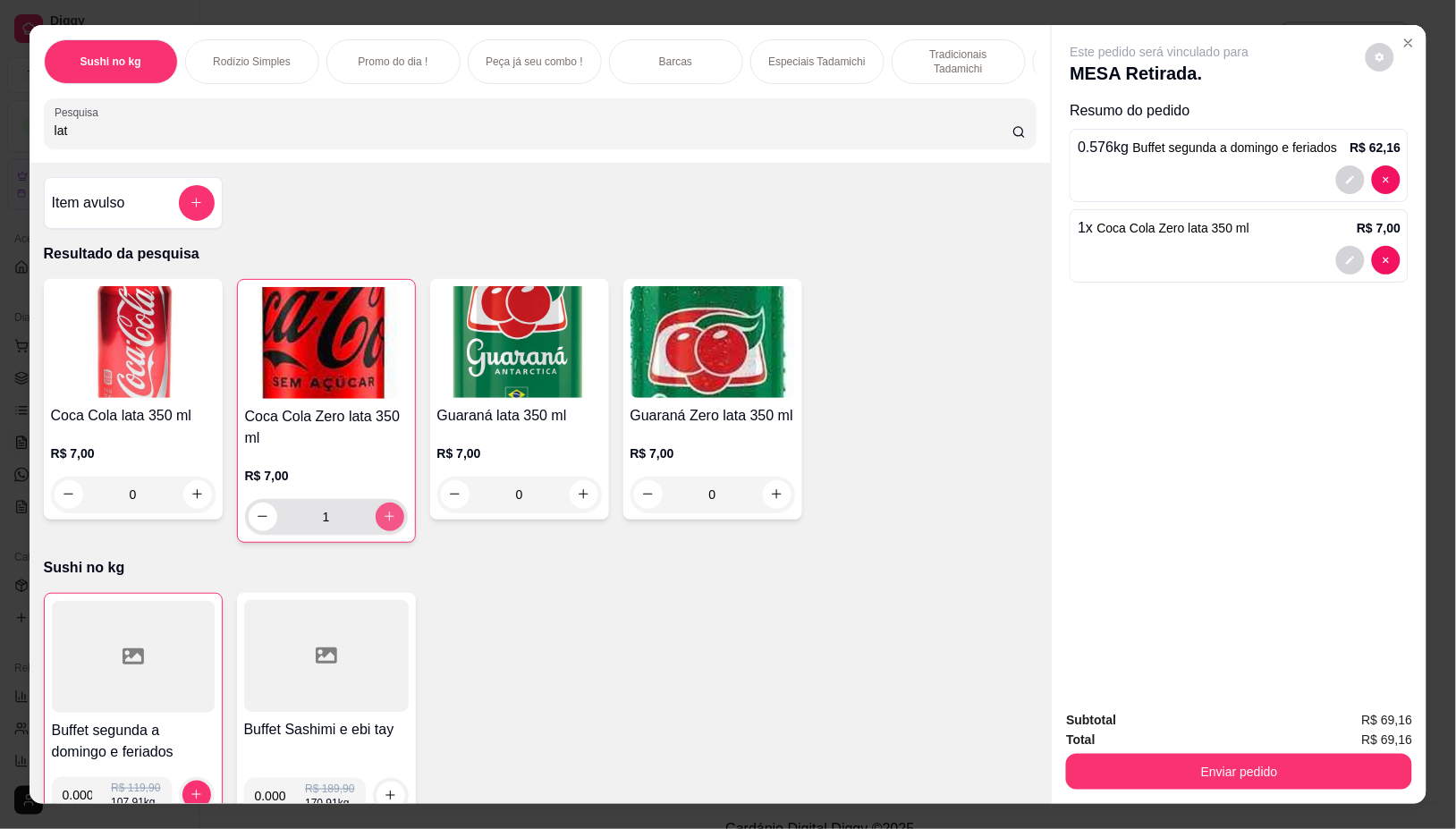
type input "1"
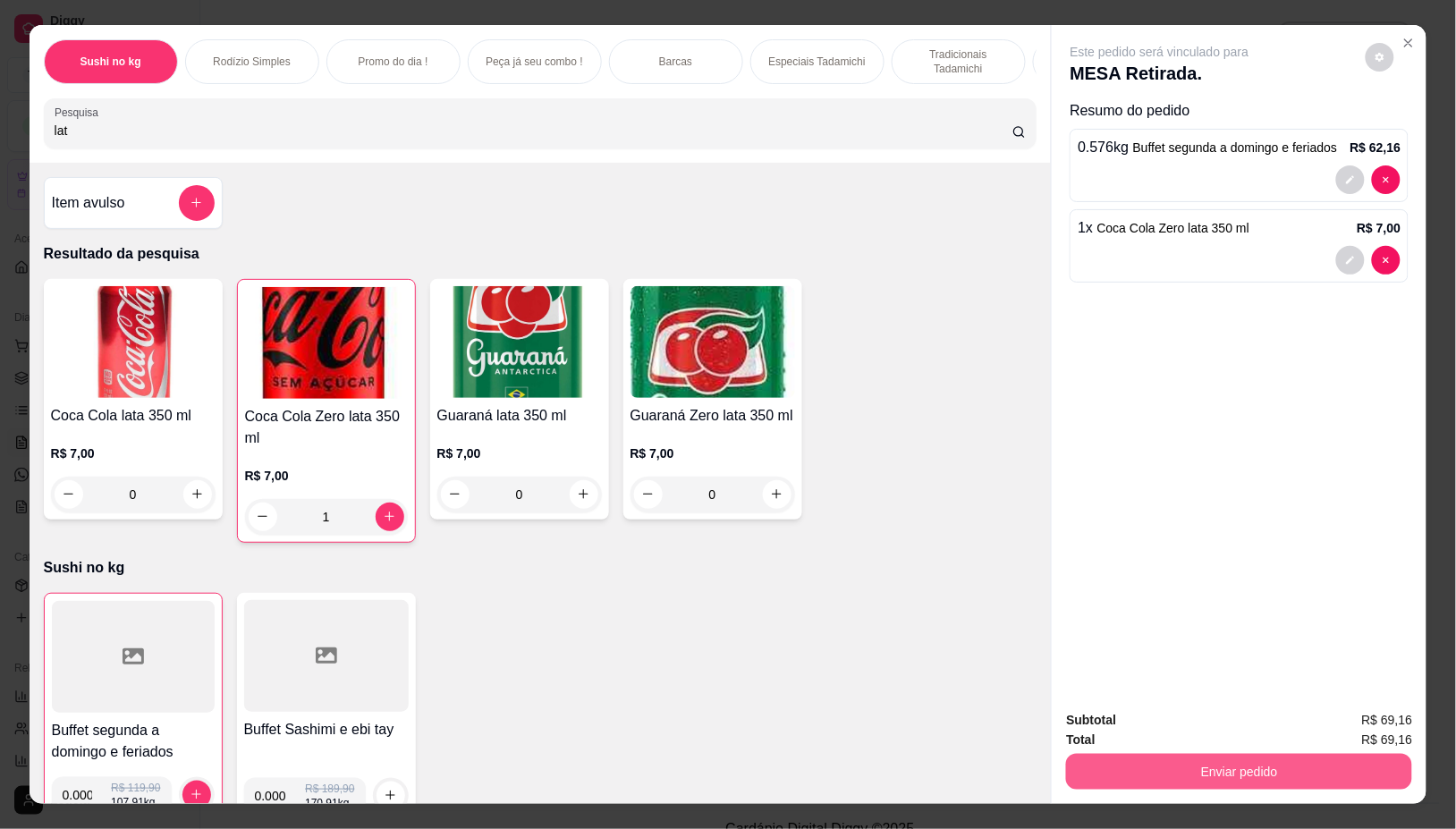
click at [1158, 753] on button "Enviar pedido" at bounding box center [1239, 771] width 346 height 36
click at [1190, 706] on button "Não registrar e enviar pedido" at bounding box center [1179, 719] width 186 height 34
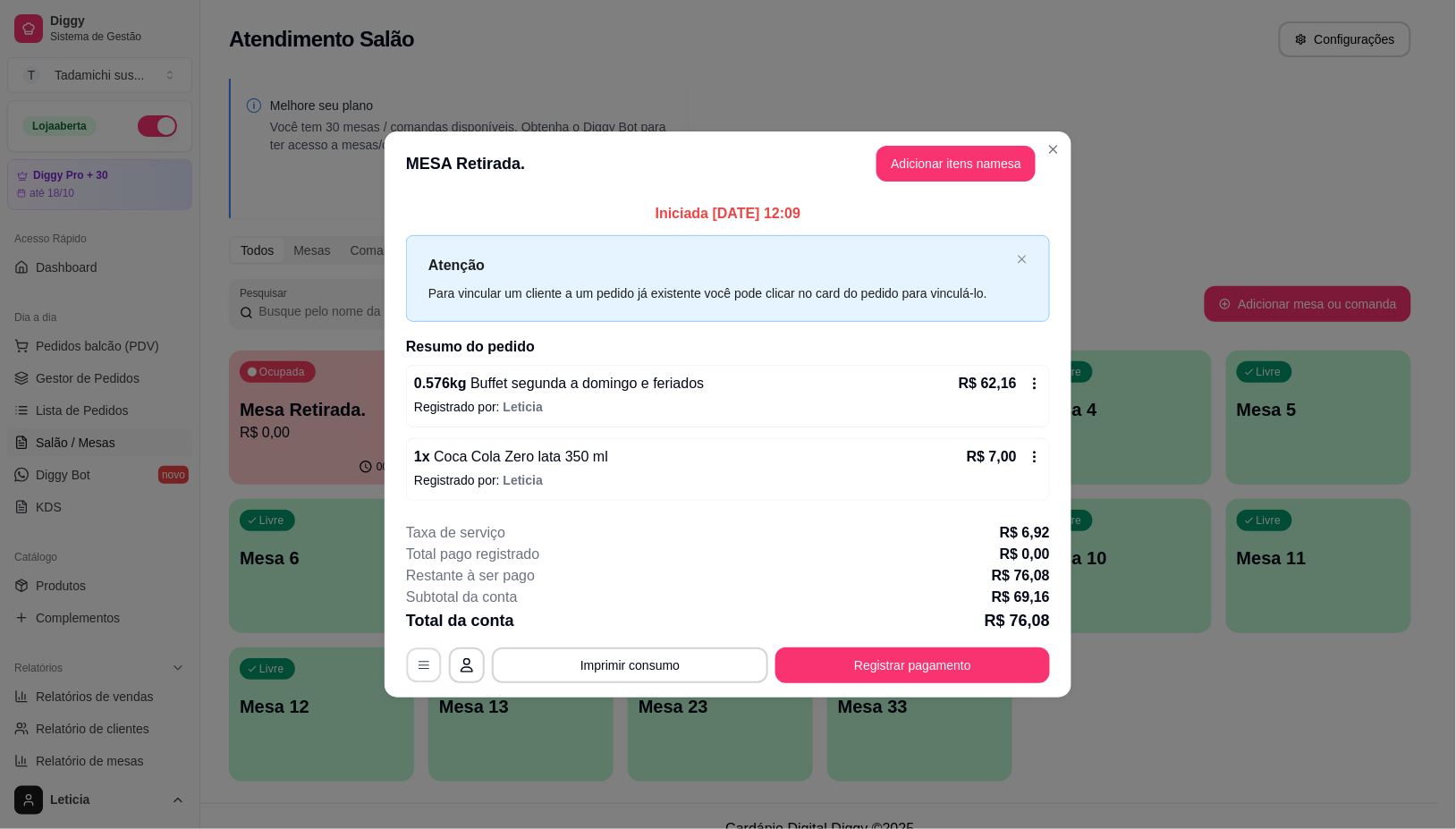
click at [421, 668] on icon "button" at bounding box center [424, 665] width 11 height 8
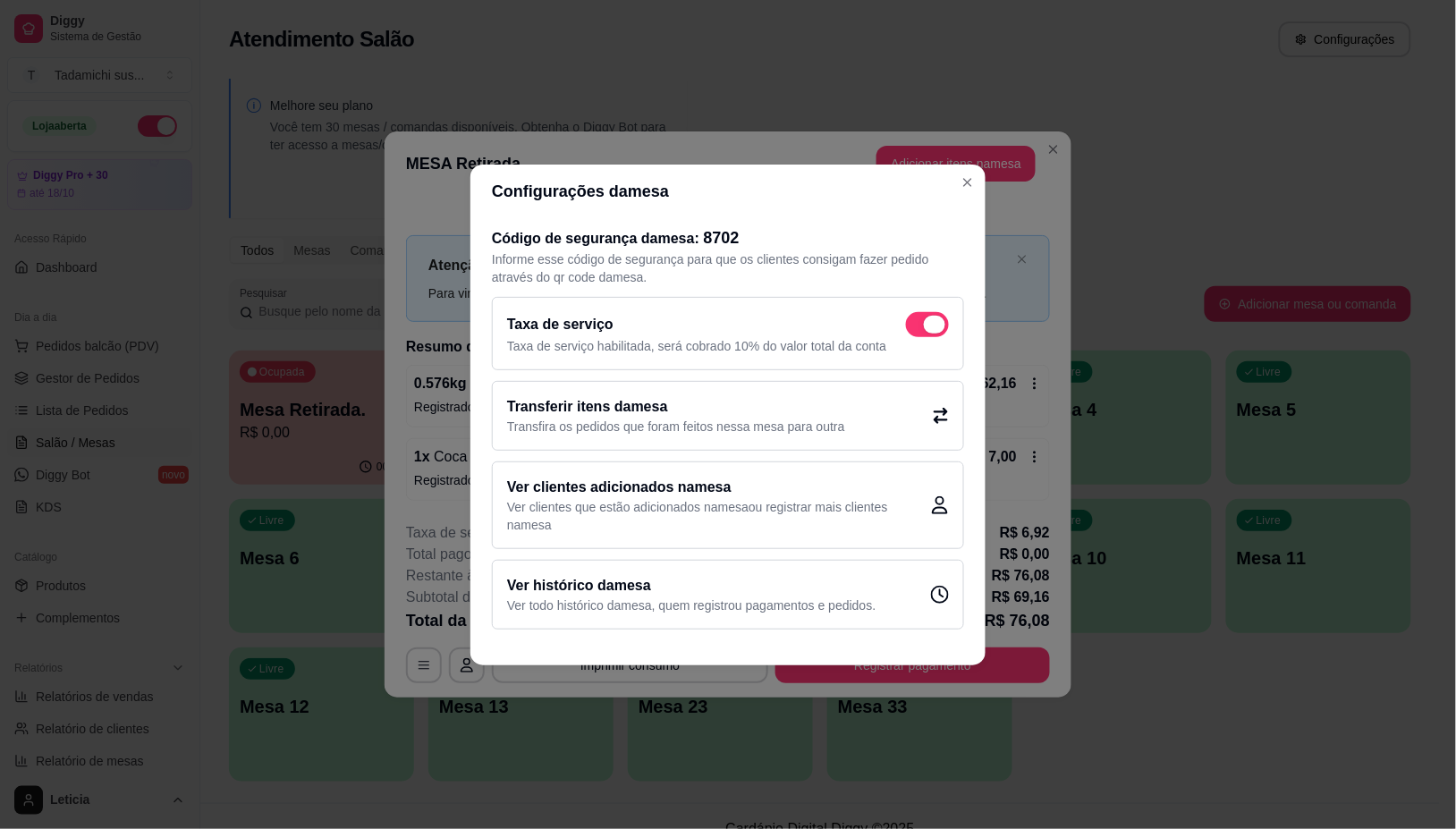
click at [940, 316] on span at bounding box center [934, 325] width 21 height 18
click at [916, 327] on input "checkbox" at bounding box center [911, 332] width 12 height 12
checkbox input "false"
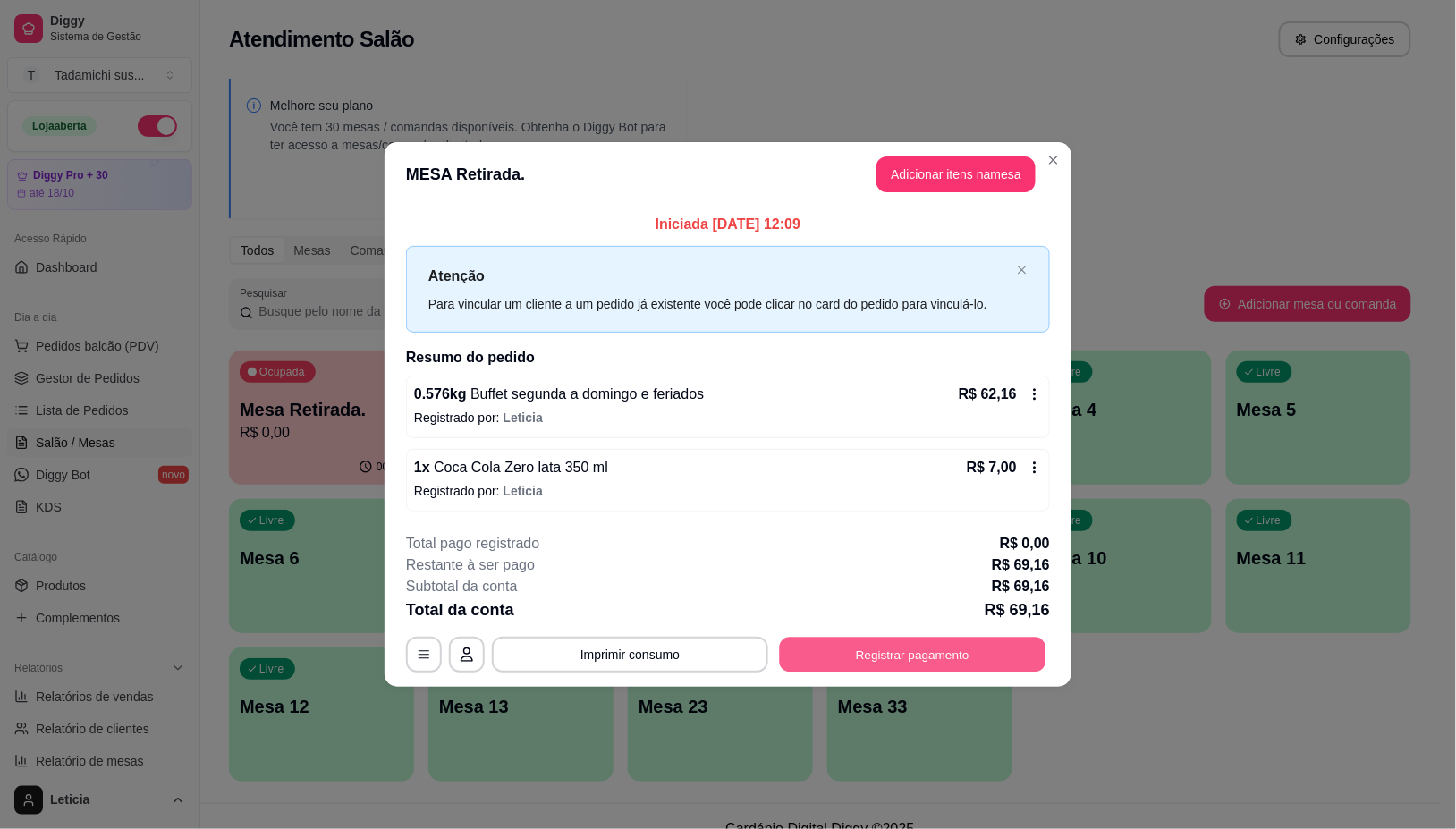
click at [950, 645] on button "Registrar pagamento" at bounding box center [913, 655] width 267 height 35
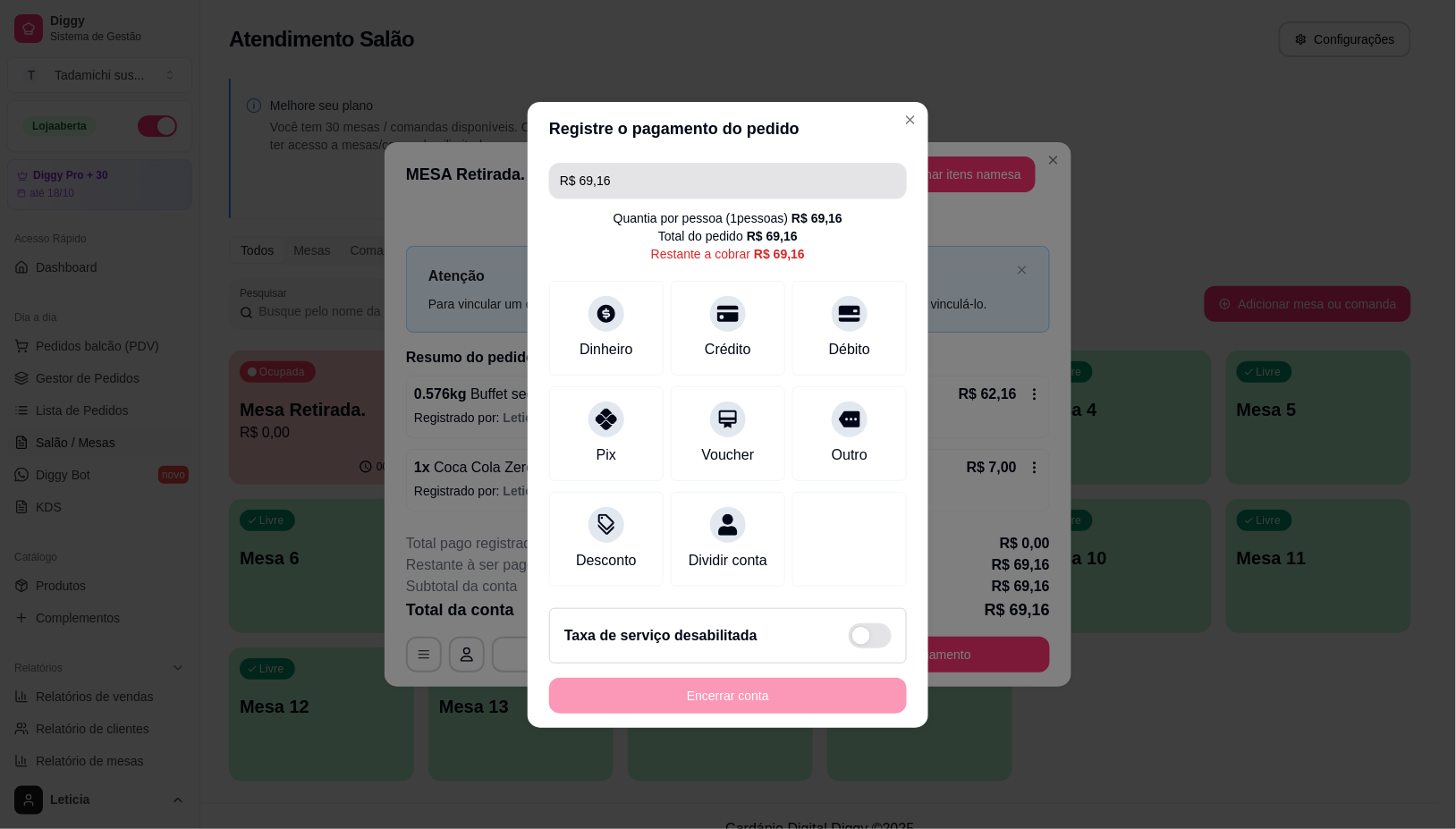
click at [713, 173] on input "R$ 69,16" at bounding box center [728, 180] width 336 height 36
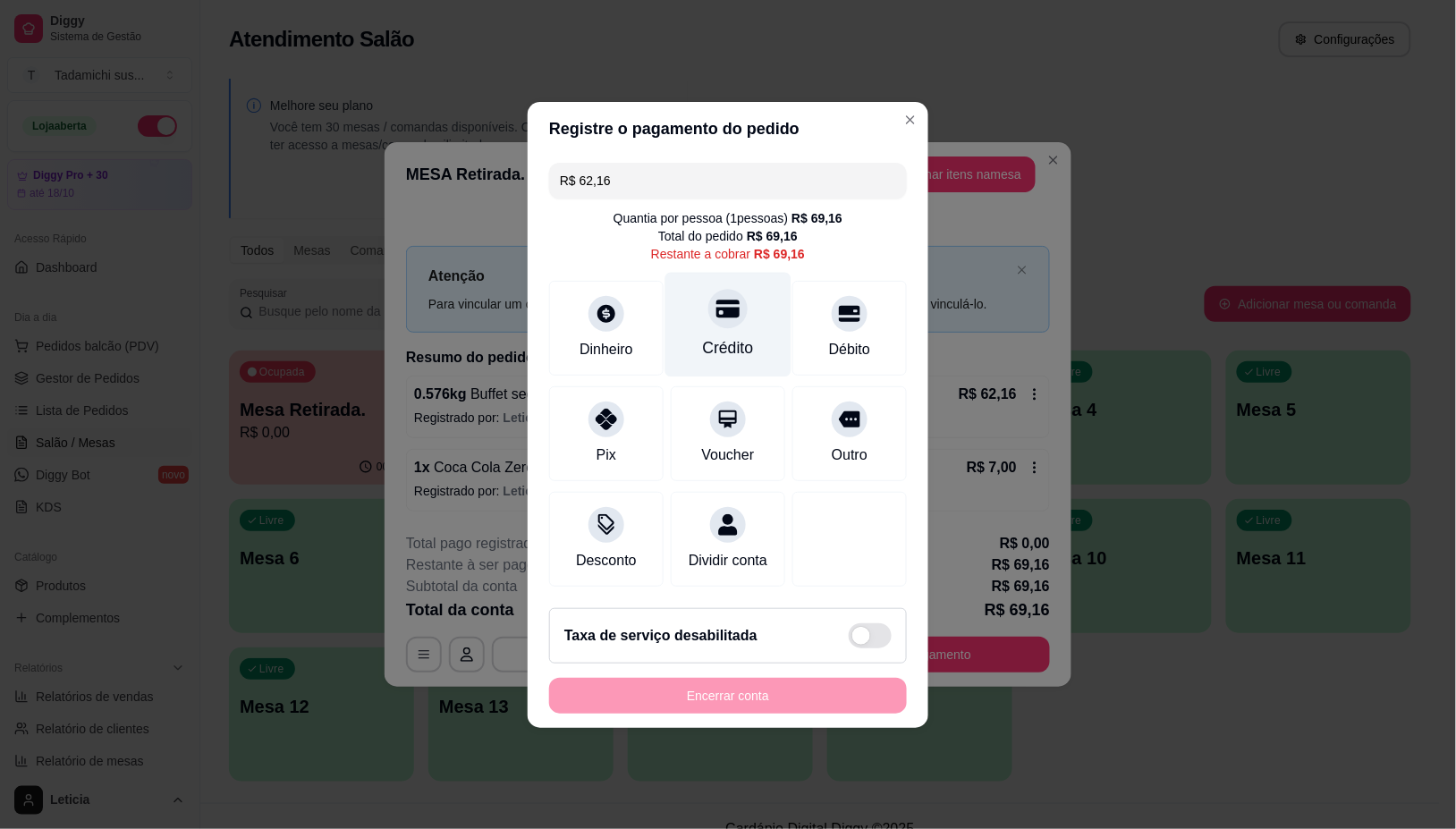
click at [717, 307] on icon at bounding box center [727, 308] width 23 height 23
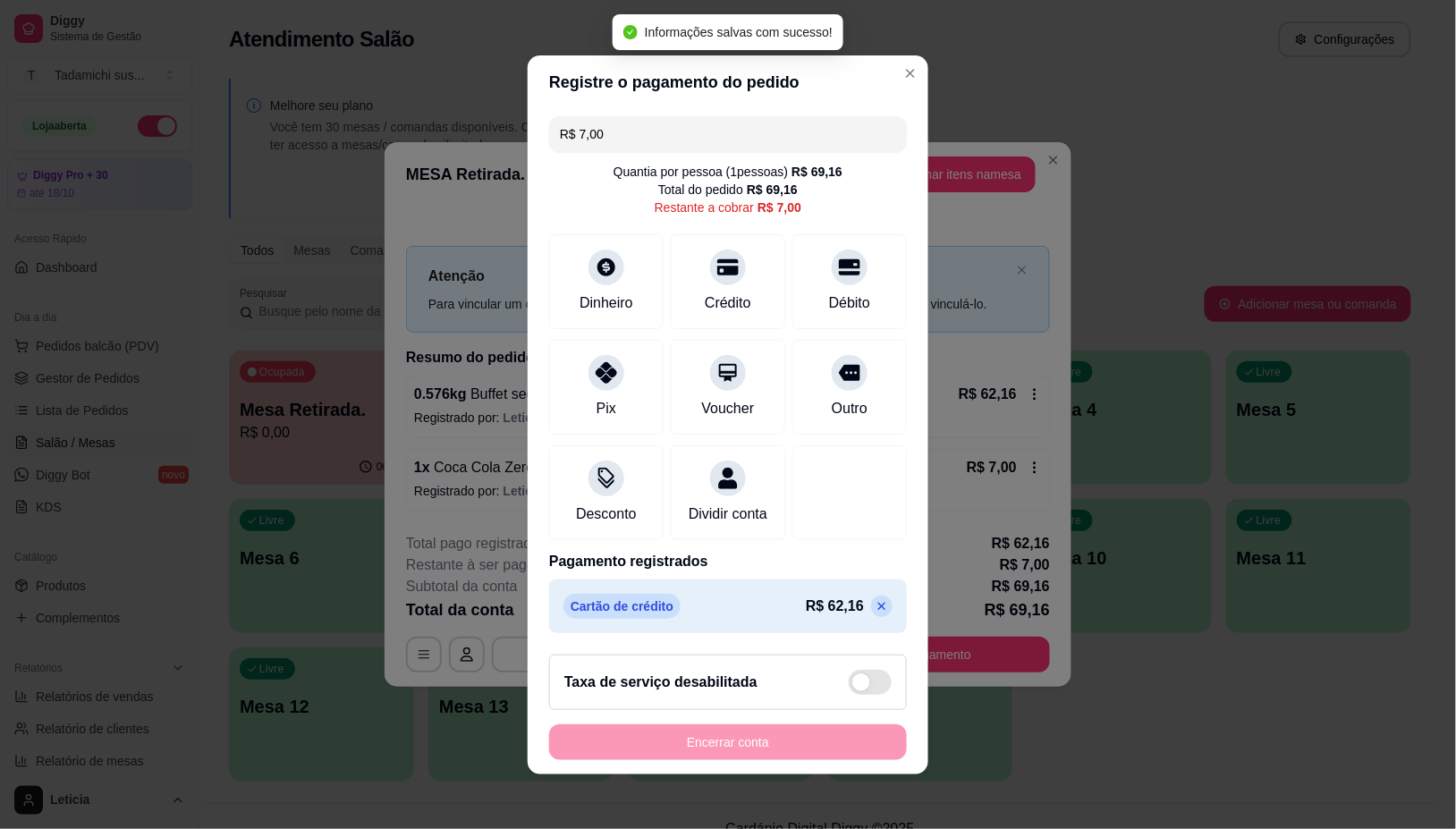
drag, startPoint x: 727, startPoint y: 271, endPoint x: 949, endPoint y: 576, distance: 377.2
click at [727, 275] on div "Crédito" at bounding box center [727, 281] width 114 height 95
type input "R$ 0,00"
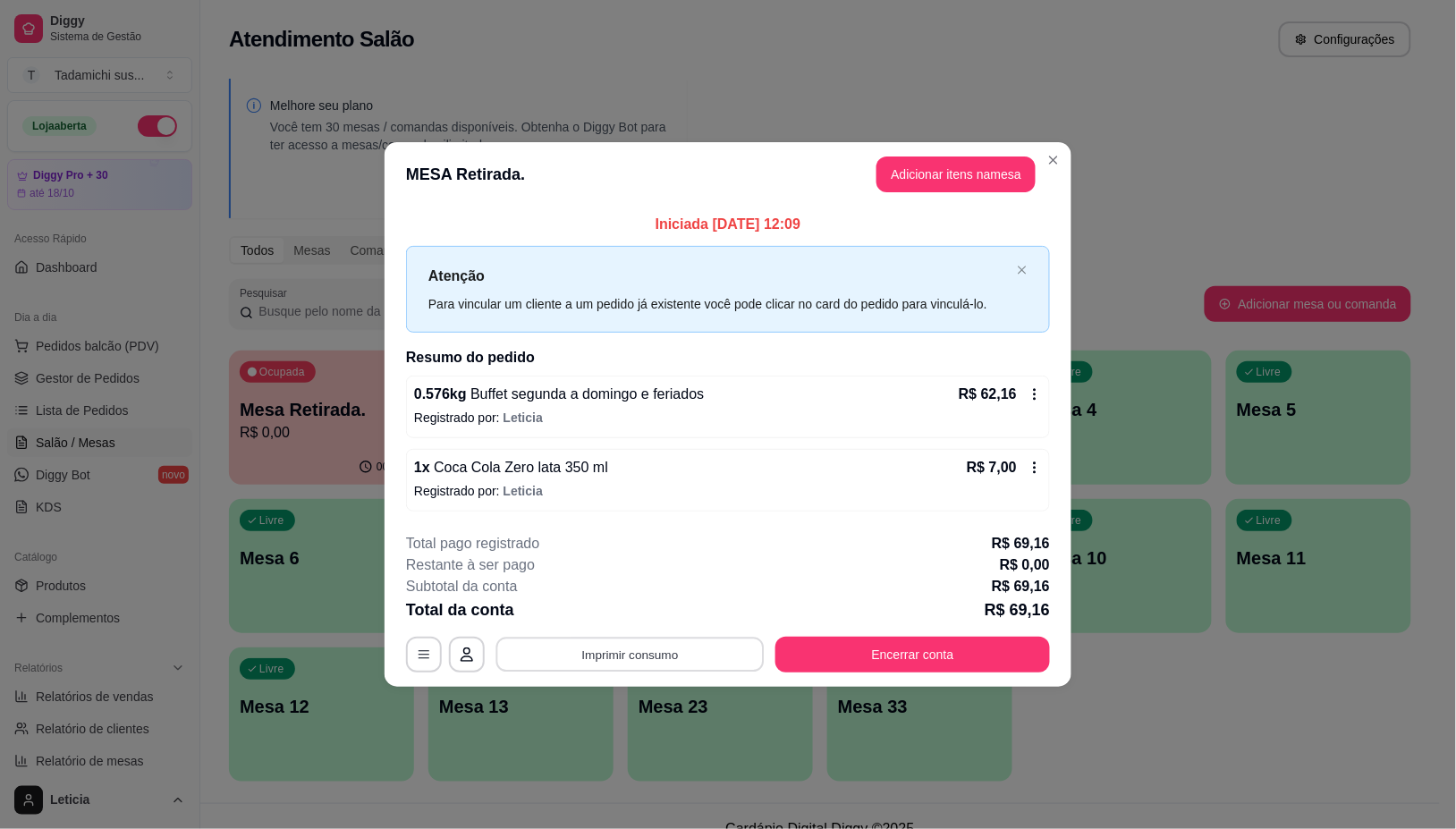
click at [613, 657] on button "Imprimir consumo" at bounding box center [630, 655] width 269 height 35
click at [646, 606] on button "IMPRESSORA LG" at bounding box center [636, 614] width 133 height 27
click at [715, 644] on button "Imprimir consumo" at bounding box center [630, 655] width 269 height 35
click at [675, 611] on button "IMPRESSORA LG" at bounding box center [636, 614] width 138 height 28
click at [663, 655] on button "Imprimir consumo" at bounding box center [630, 655] width 269 height 35
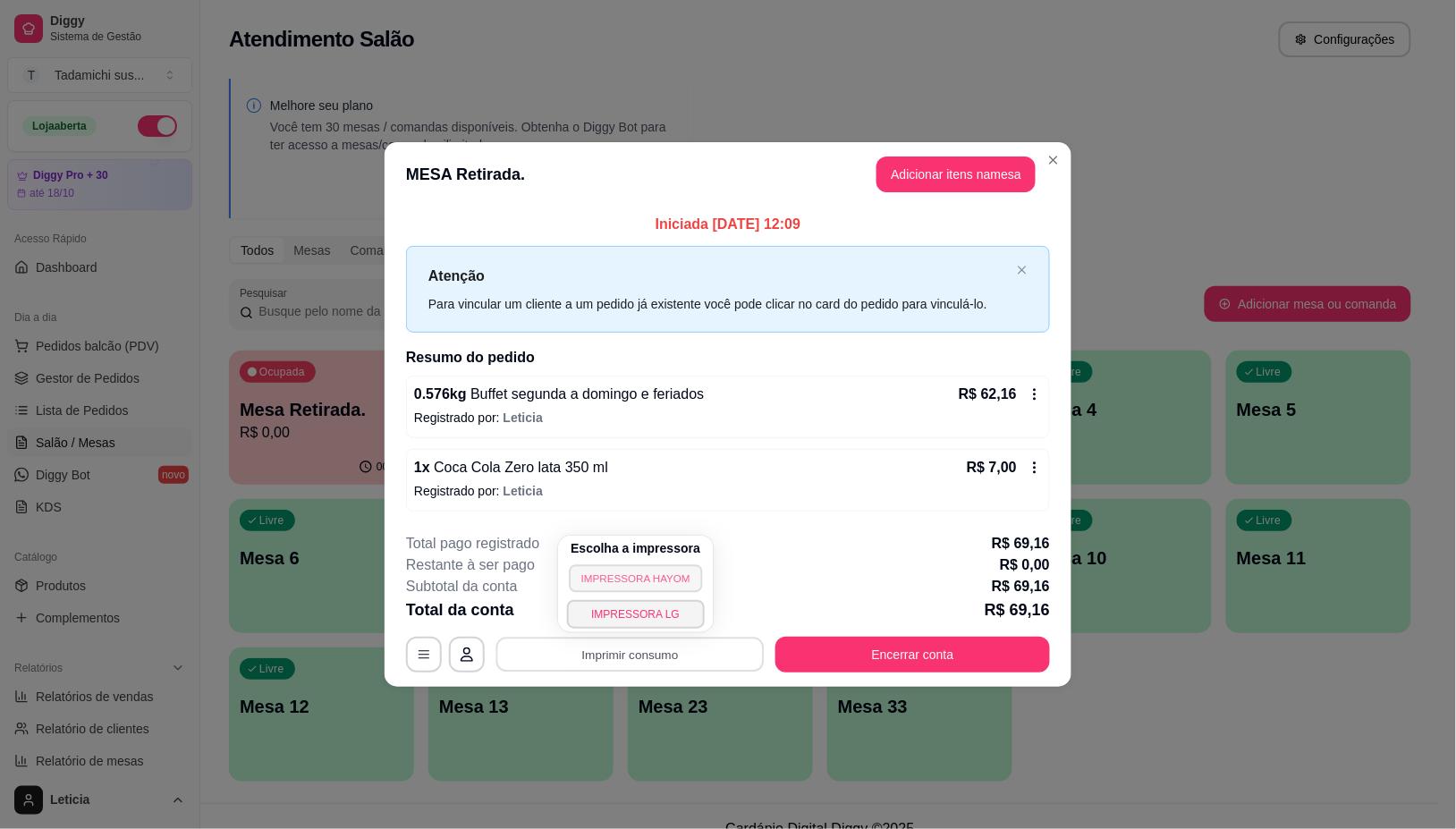
click at [649, 583] on button "IMPRESSORA HAYOM" at bounding box center [636, 578] width 133 height 27
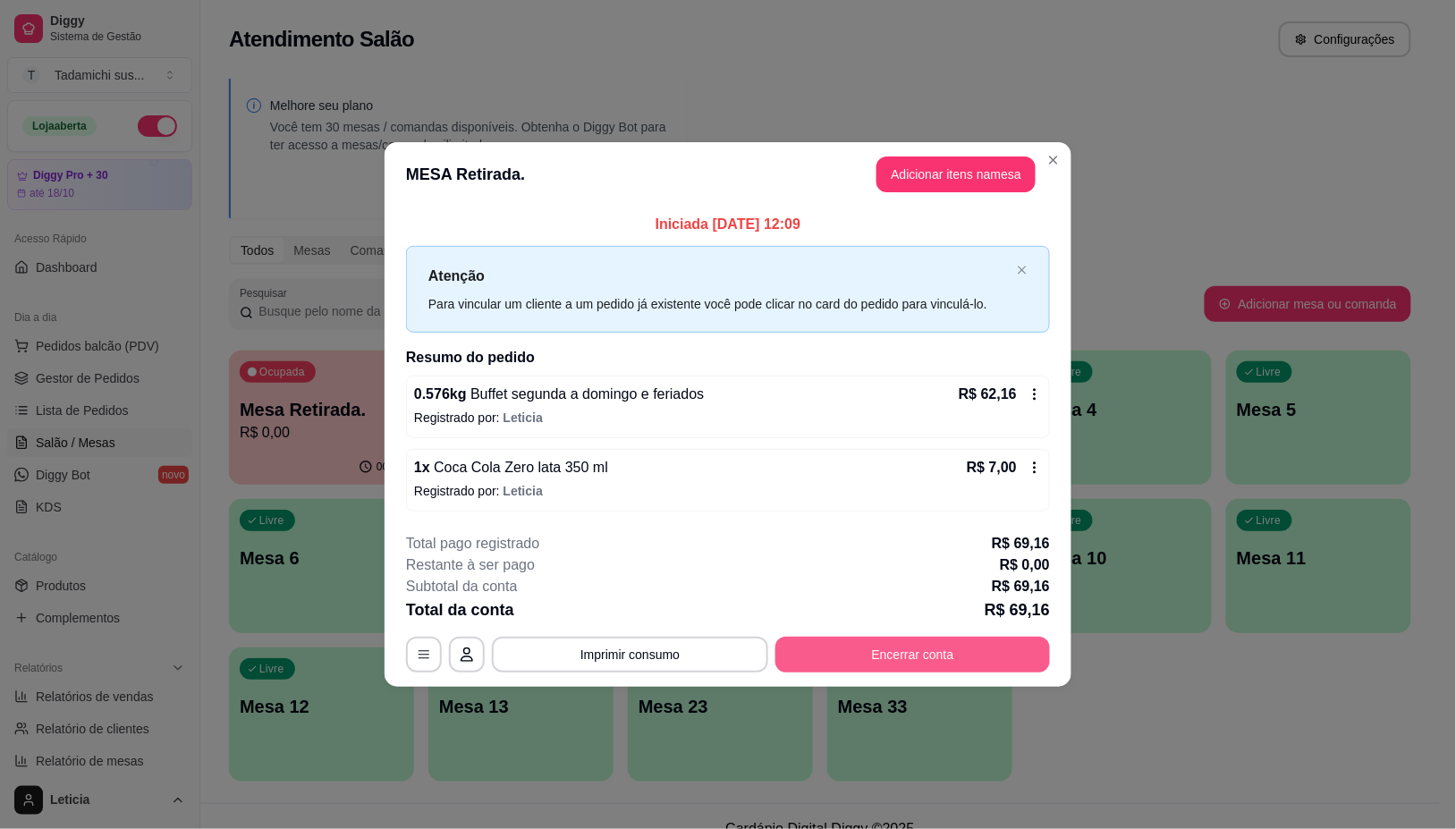
click at [859, 646] on button "Encerrar conta" at bounding box center [913, 654] width 275 height 36
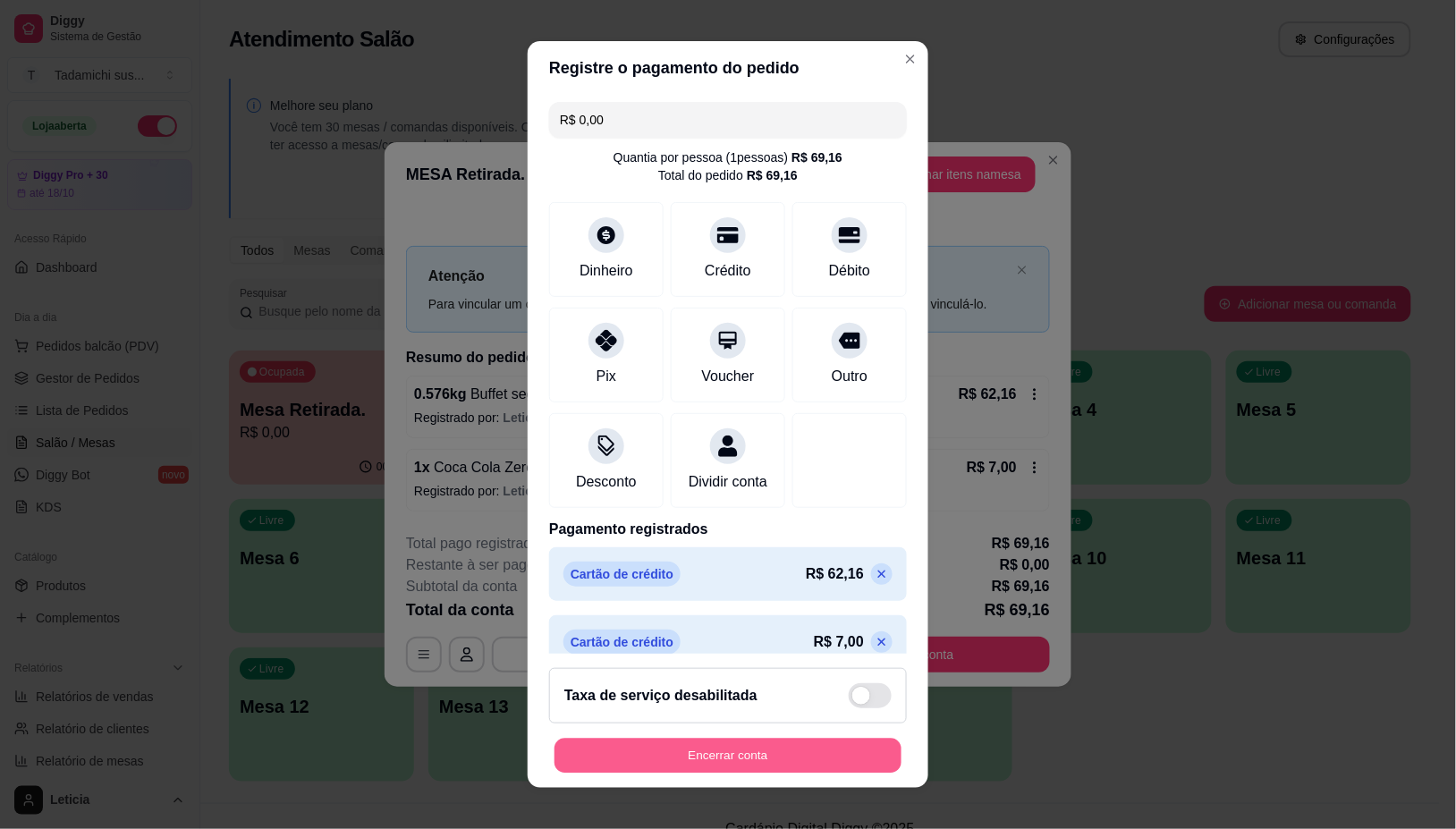
click at [816, 757] on button "Encerrar conta" at bounding box center [728, 755] width 347 height 35
